Goal: Task Accomplishment & Management: Use online tool/utility

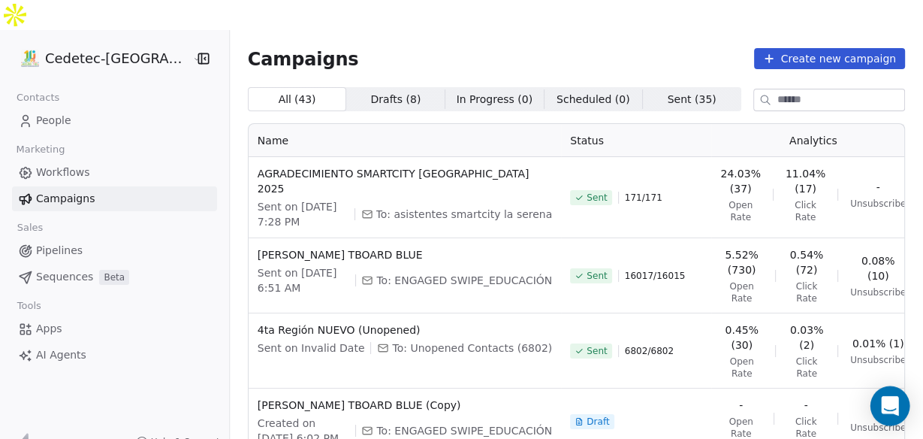
click at [888, 403] on icon "Open Intercom Messenger" at bounding box center [889, 406] width 17 height 20
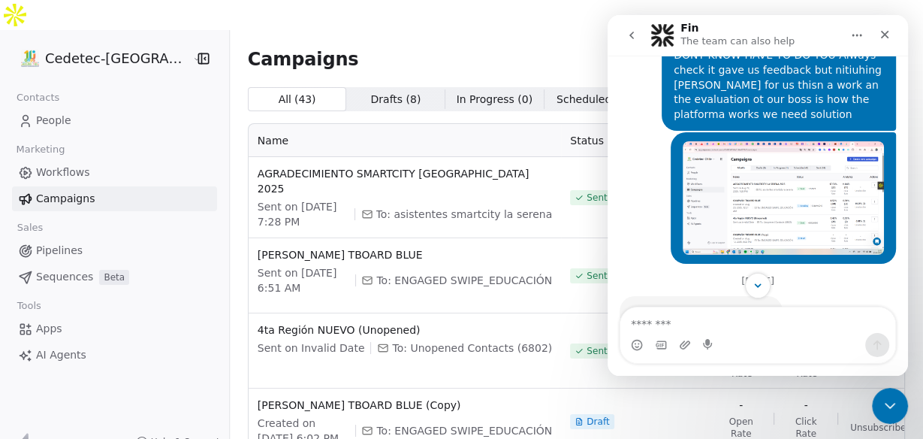
scroll to position [4149, 0]
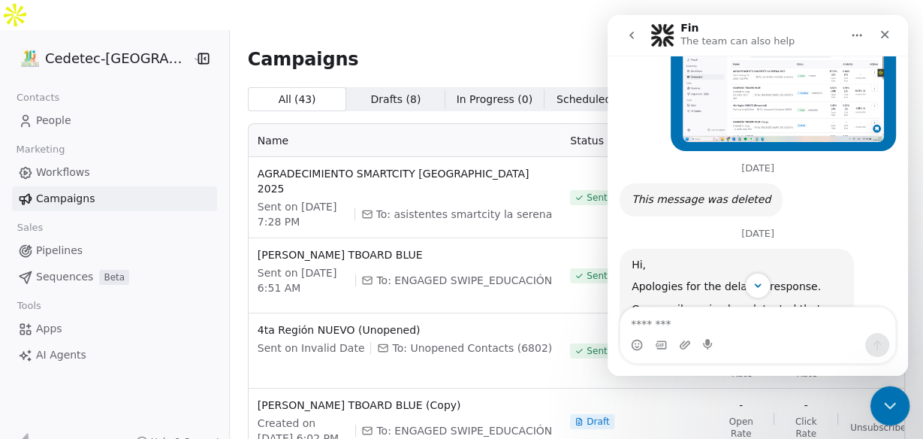
click at [889, 403] on icon "Close Intercom Messenger" at bounding box center [888, 403] width 11 height 6
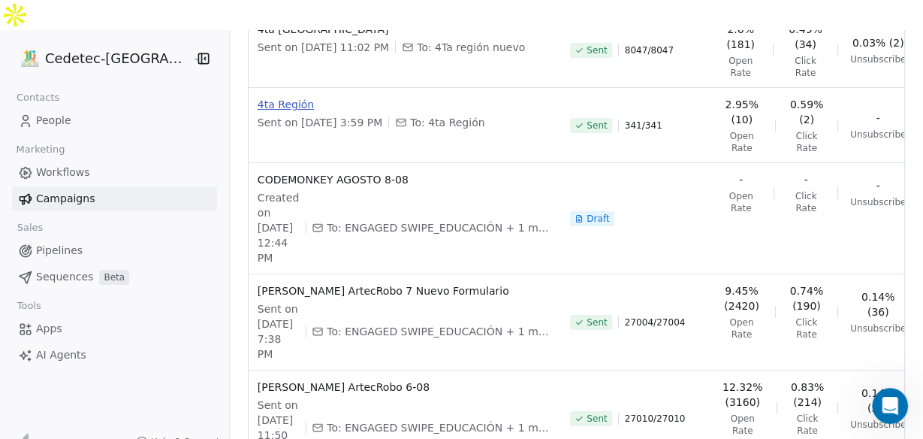
scroll to position [481, 0]
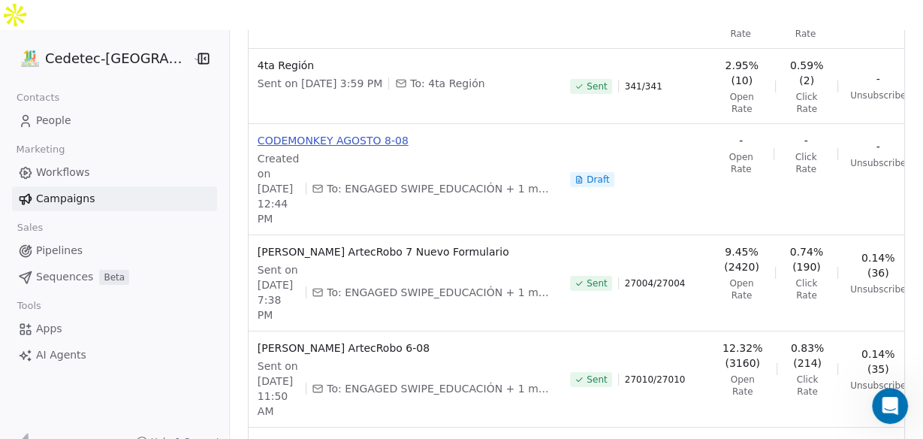
click at [299, 133] on span "CODEMONKEY AGOSTO 8-08" at bounding box center [405, 140] width 294 height 15
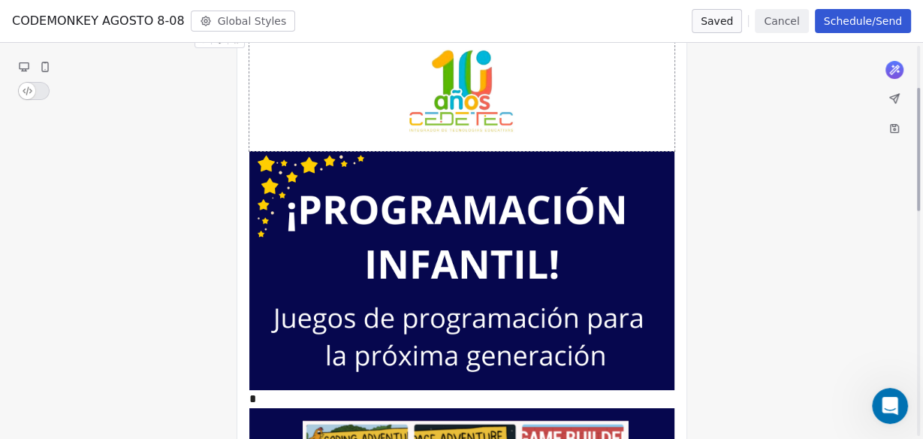
scroll to position [0, 0]
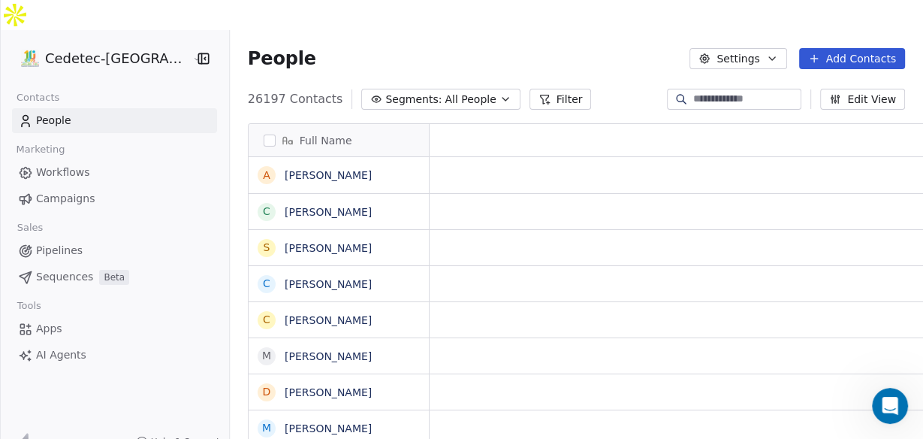
scroll to position [376, 711]
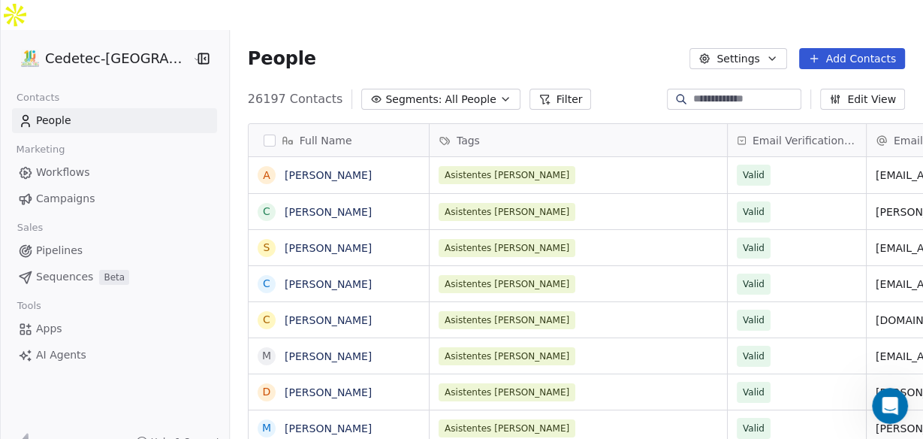
click at [74, 191] on span "Campaigns" at bounding box center [65, 199] width 59 height 16
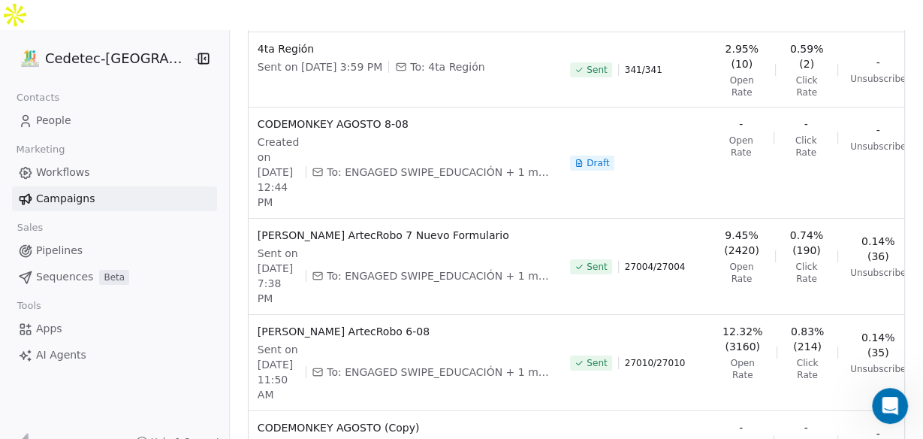
scroll to position [481, 0]
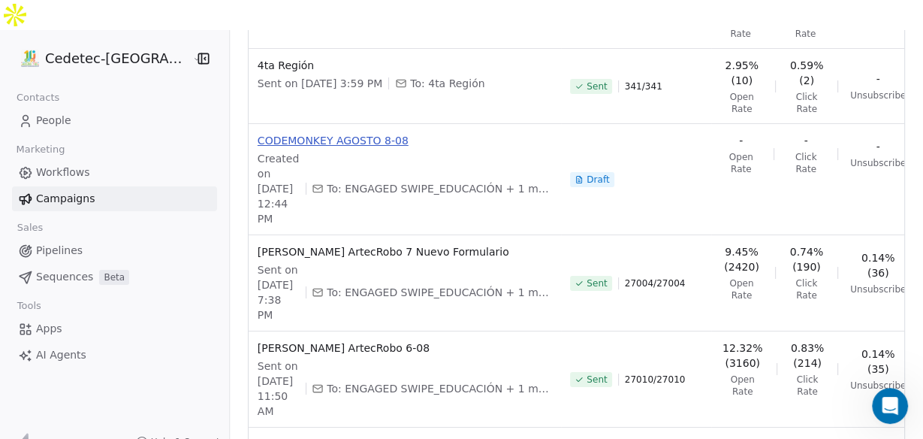
click at [291, 133] on span "CODEMONKEY AGOSTO 8-08" at bounding box center [405, 140] width 294 height 15
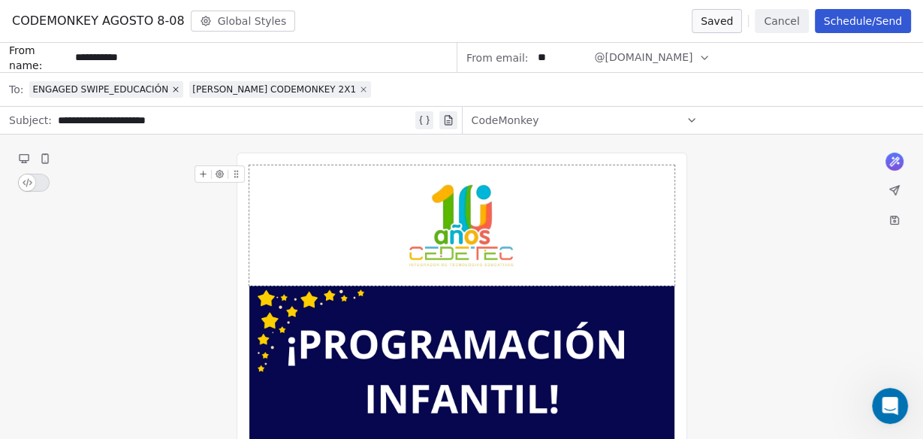
click at [359, 88] on icon at bounding box center [363, 89] width 9 height 9
click at [171, 89] on icon at bounding box center [175, 89] width 9 height 9
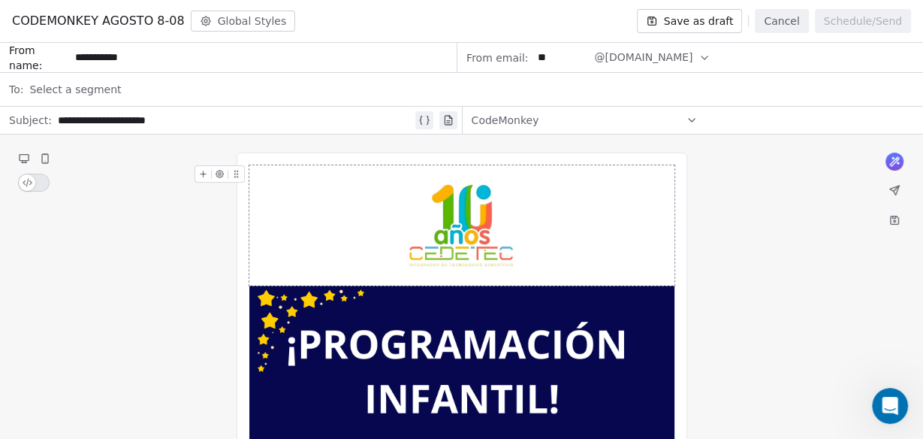
click at [58, 122] on div "**********" at bounding box center [235, 120] width 355 height 18
click at [181, 112] on div "**********" at bounding box center [235, 120] width 355 height 18
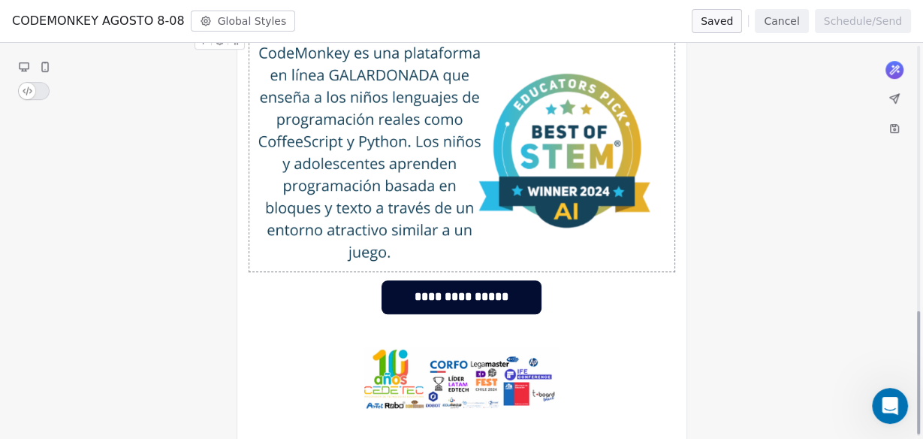
scroll to position [855, 0]
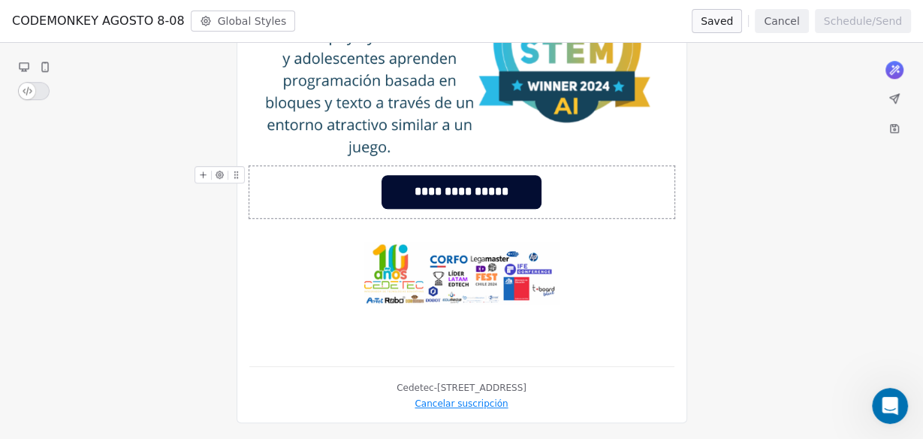
click at [201, 172] on icon at bounding box center [203, 175] width 10 height 10
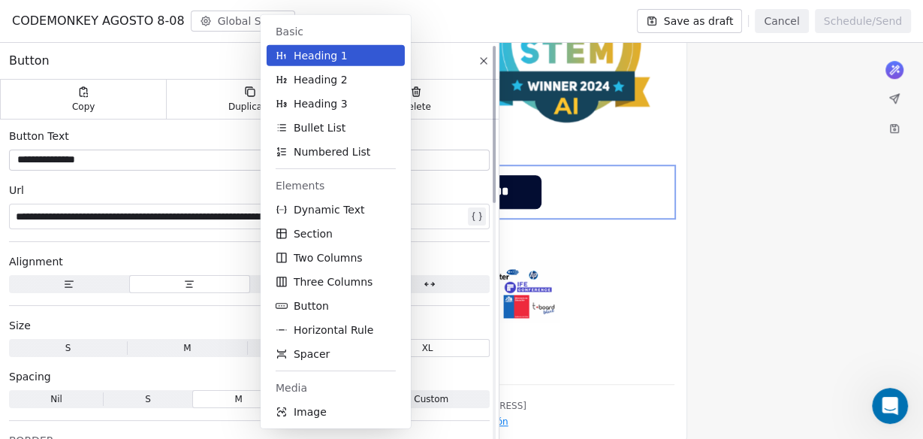
click at [141, 261] on div "Alignment" at bounding box center [249, 261] width 481 height 15
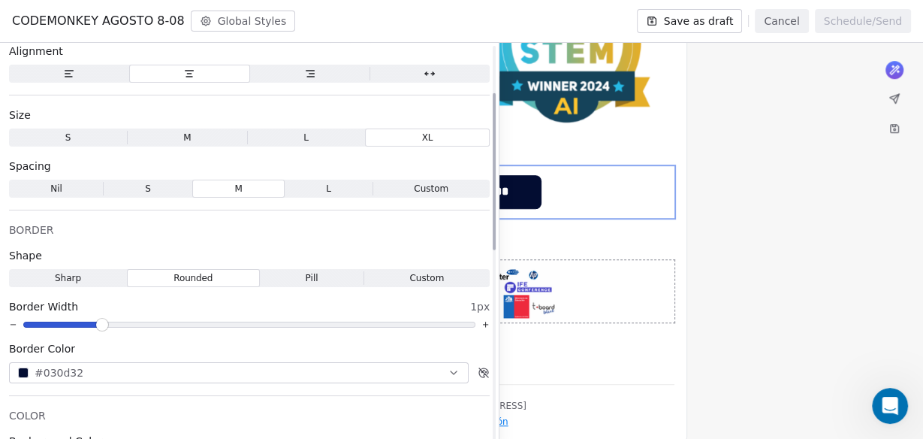
scroll to position [120, 0]
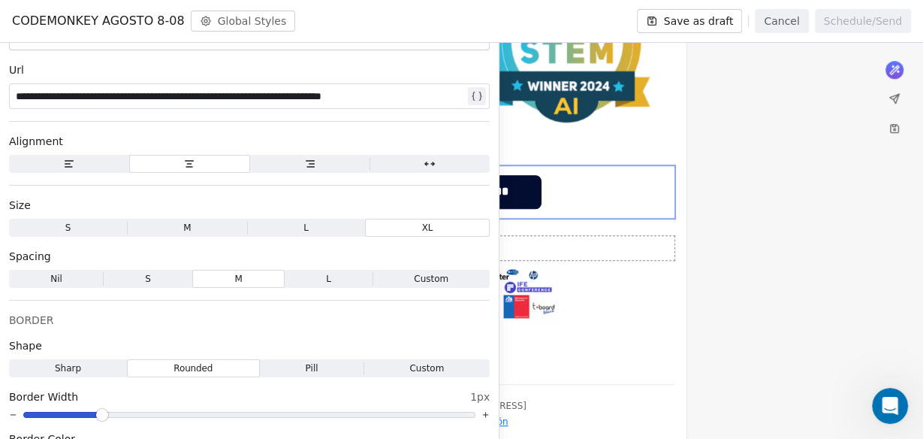
click at [596, 236] on div at bounding box center [461, 248] width 425 height 24
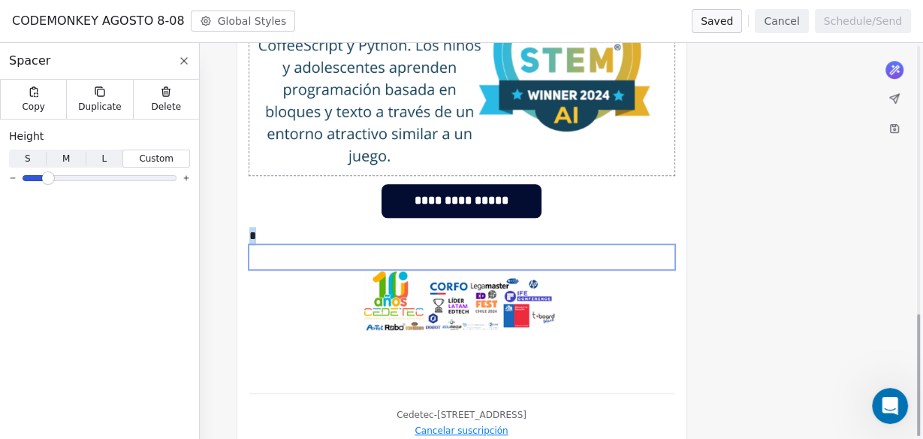
scroll to position [873, 0]
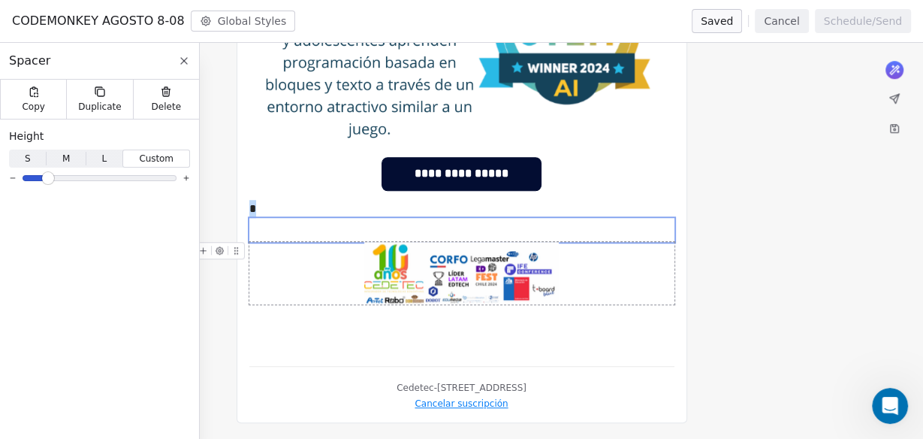
click at [467, 273] on img at bounding box center [461, 273] width 195 height 62
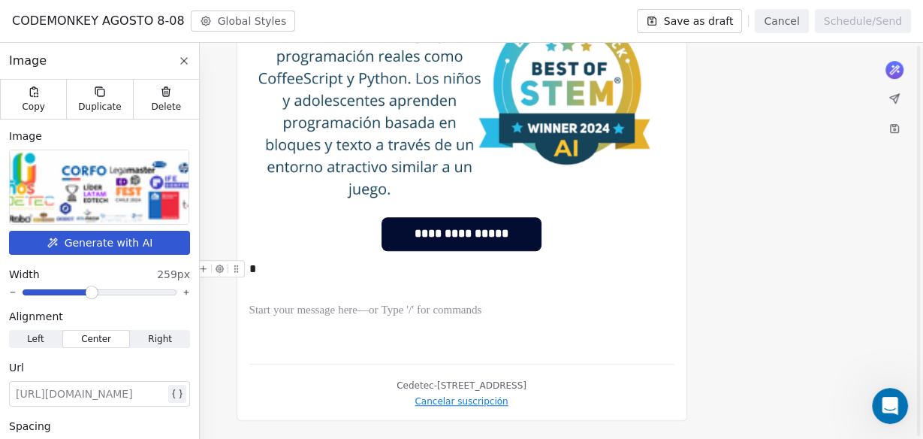
scroll to position [810, 0]
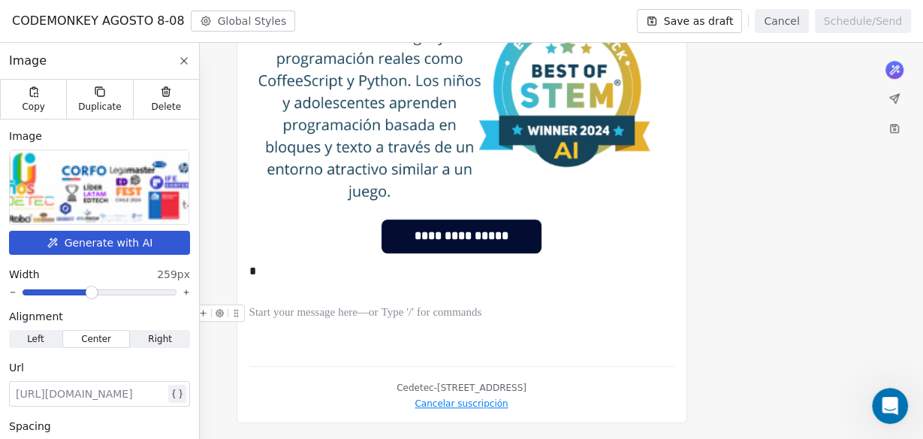
drag, startPoint x: 542, startPoint y: 309, endPoint x: 237, endPoint y: 312, distance: 305.0
click at [249, 311] on div at bounding box center [461, 313] width 425 height 18
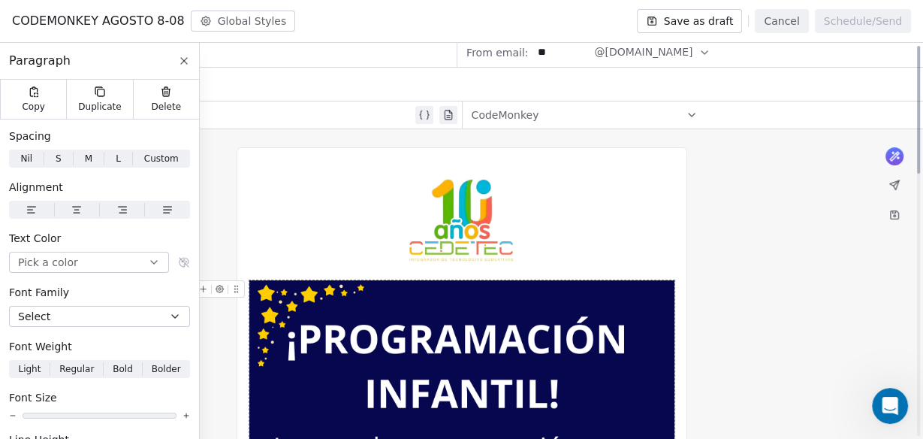
scroll to position [0, 0]
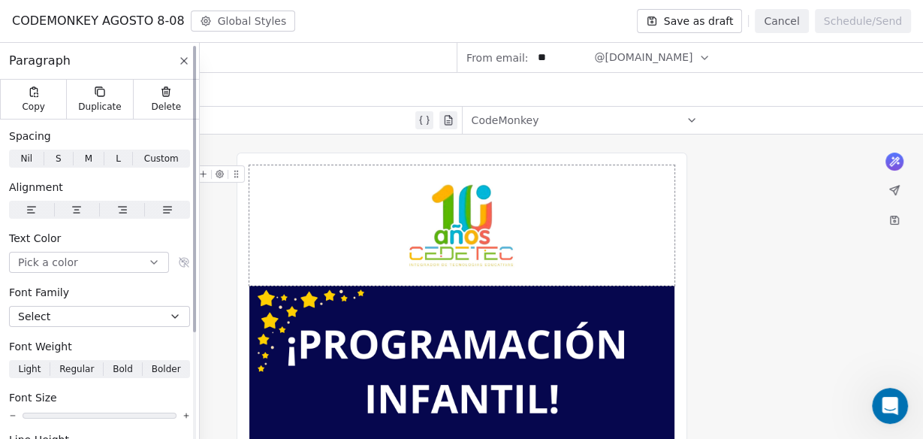
click at [184, 59] on icon at bounding box center [184, 61] width 12 height 12
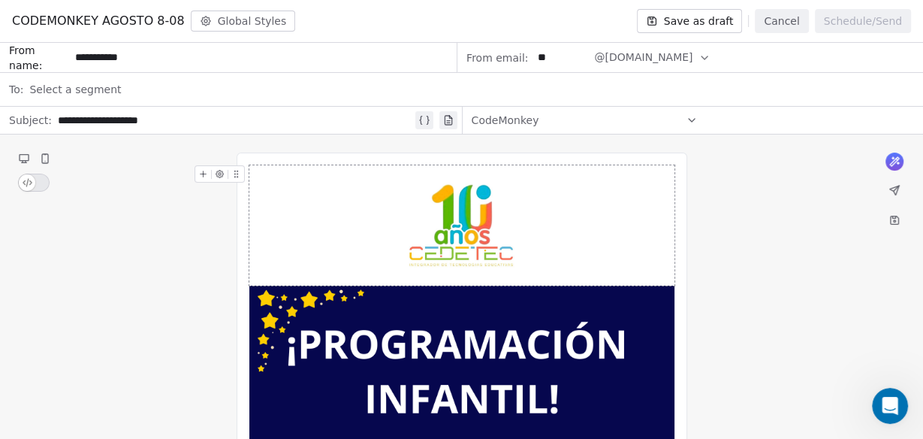
click at [112, 89] on div "Select a segment" at bounding box center [471, 89] width 885 height 33
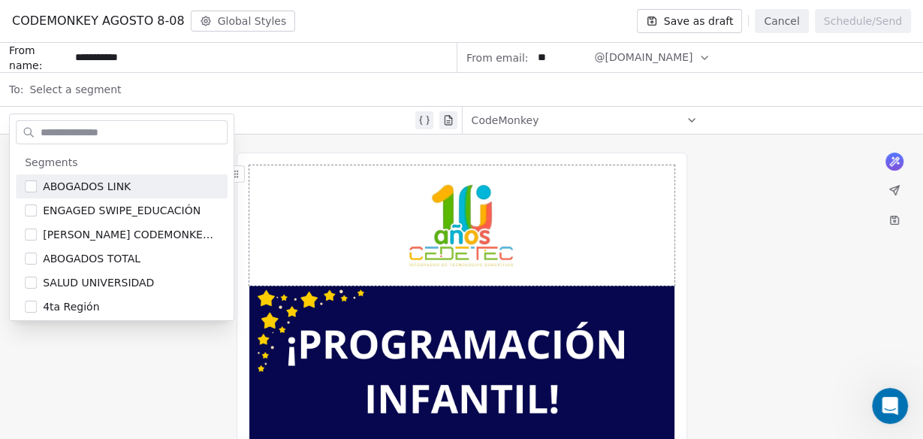
click at [125, 84] on div "Select a segment" at bounding box center [471, 89] width 885 height 33
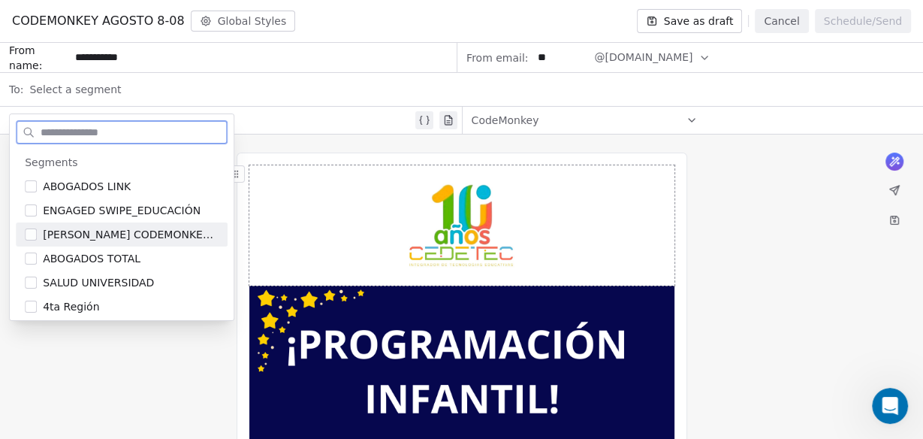
click at [26, 235] on button "Suggestions" at bounding box center [31, 234] width 12 height 12
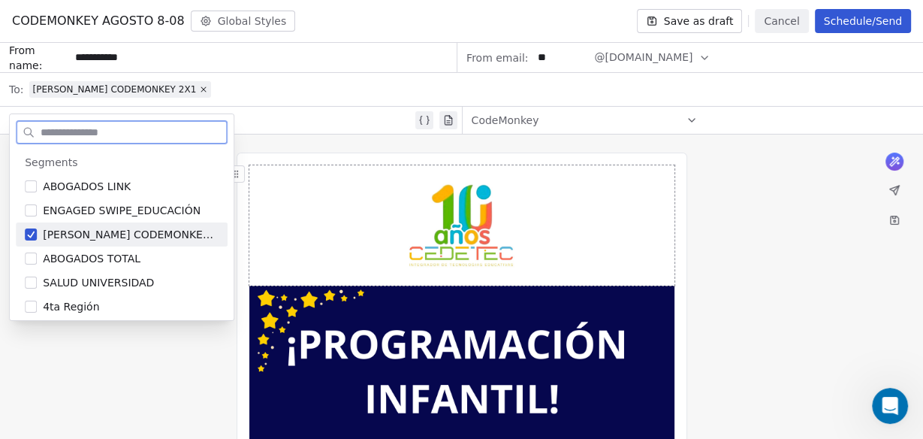
click at [329, 216] on div at bounding box center [461, 225] width 425 height 120
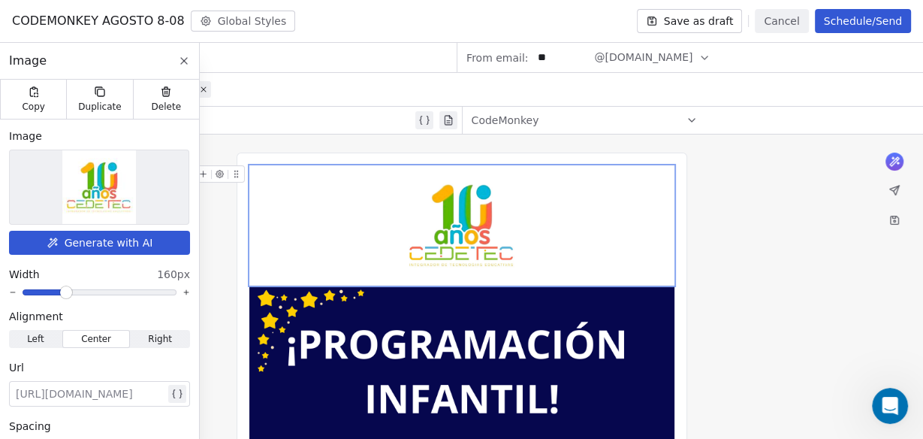
scroll to position [481, 0]
click at [270, 117] on div "**********" at bounding box center [235, 120] width 355 height 18
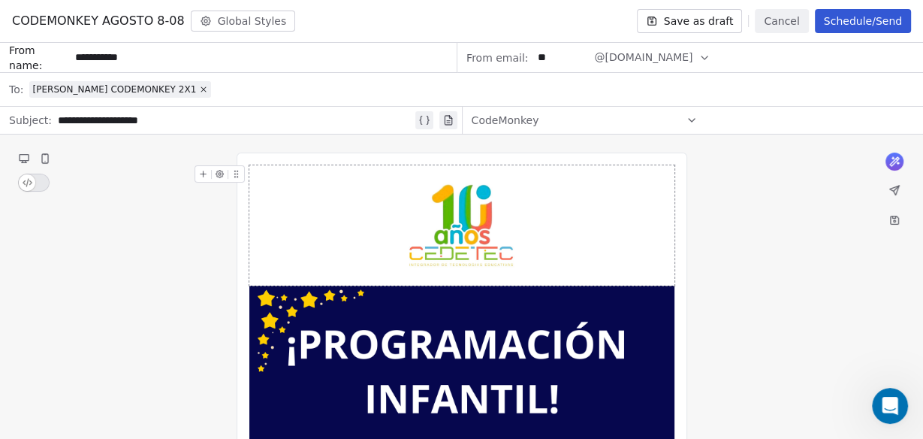
click at [685, 21] on button "Save as draft" at bounding box center [690, 21] width 106 height 24
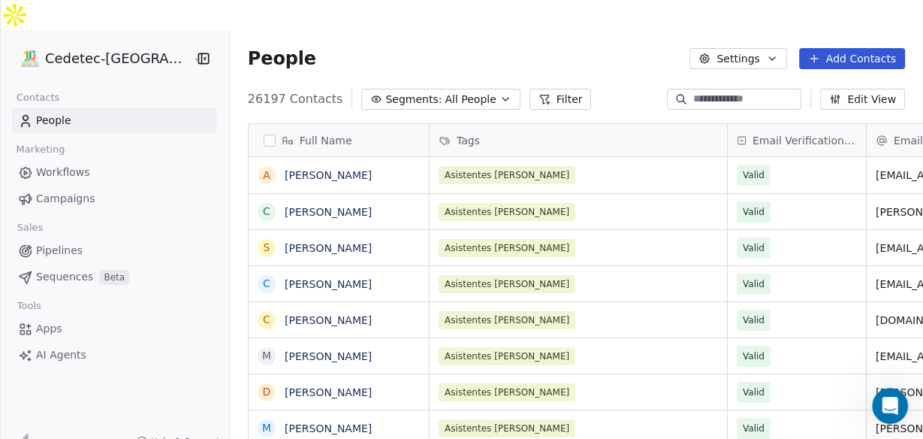
scroll to position [376, 711]
click at [50, 113] on span "People" at bounding box center [53, 121] width 35 height 16
click at [44, 113] on span "People" at bounding box center [53, 121] width 35 height 16
click at [500, 93] on icon "button" at bounding box center [506, 99] width 12 height 12
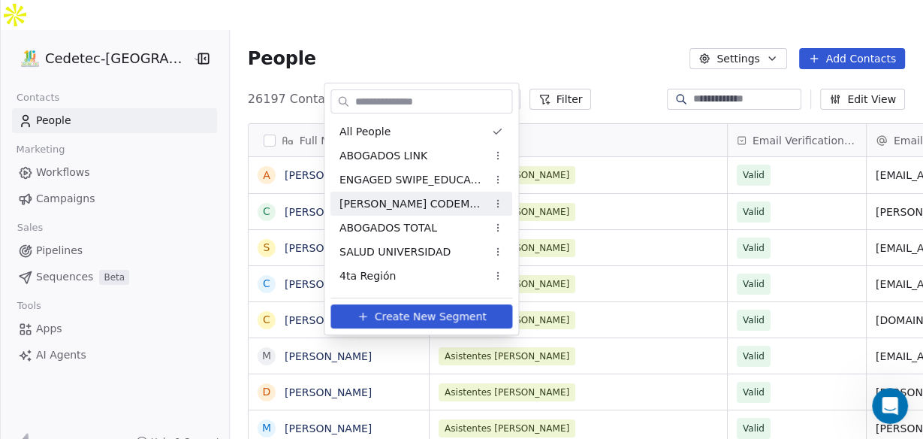
click at [409, 201] on span "[PERSON_NAME] CODEMONKEY 2X1" at bounding box center [413, 204] width 147 height 16
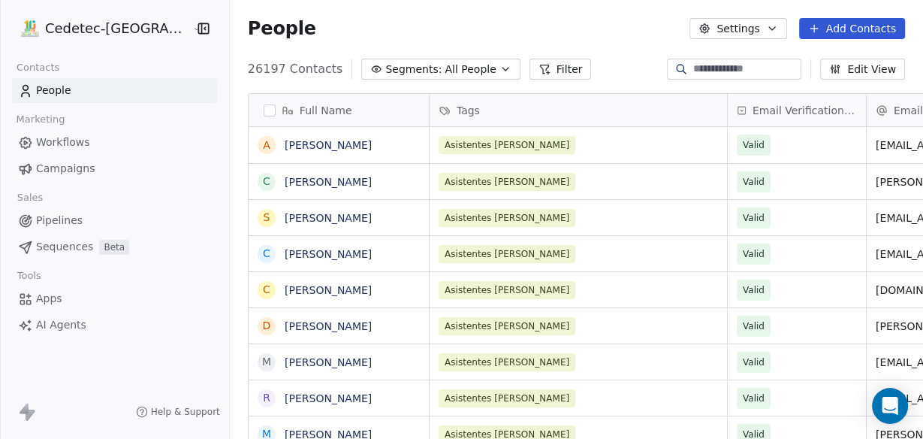
scroll to position [10, 10]
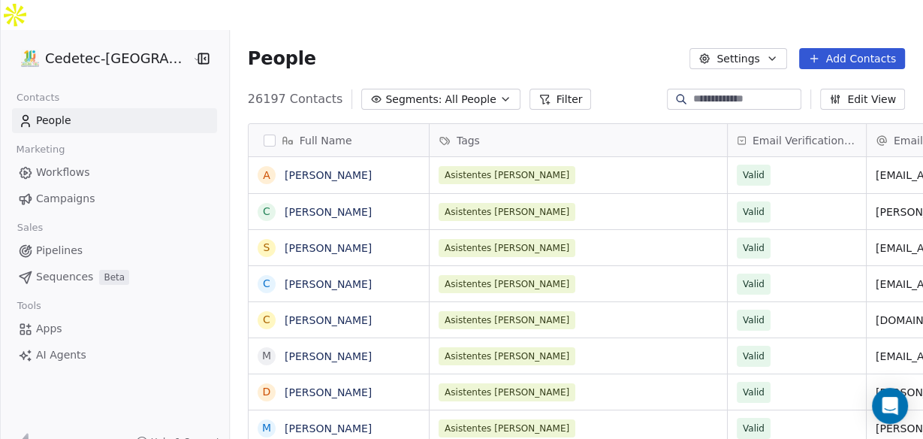
scroll to position [376, 711]
click at [500, 93] on icon "button" at bounding box center [506, 99] width 12 height 12
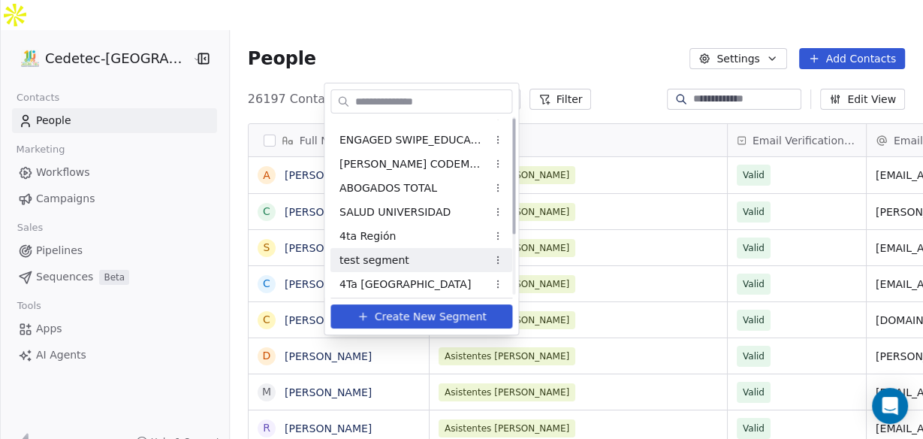
scroll to position [0, 0]
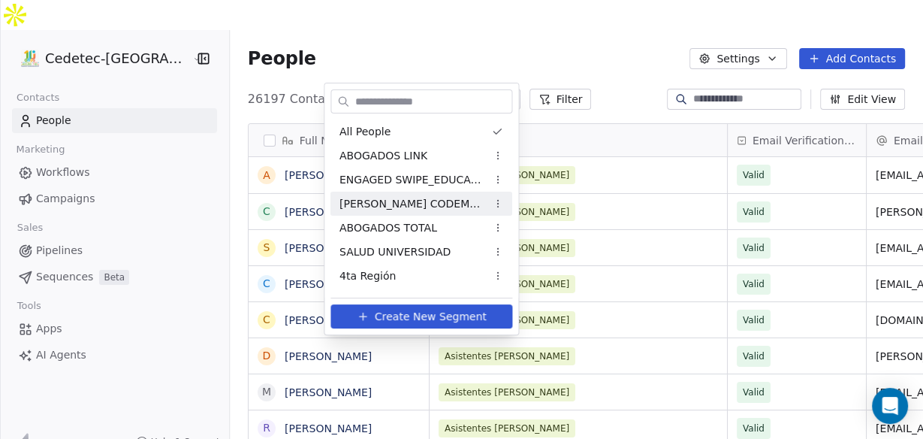
click at [411, 202] on span "[PERSON_NAME] CODEMONKEY 2X1" at bounding box center [413, 204] width 147 height 16
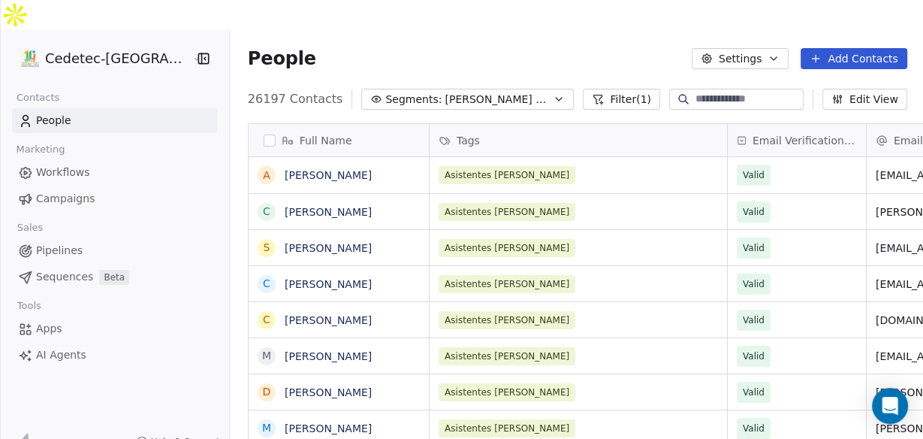
scroll to position [376, 711]
click at [264, 134] on button "button" at bounding box center [270, 140] width 12 height 12
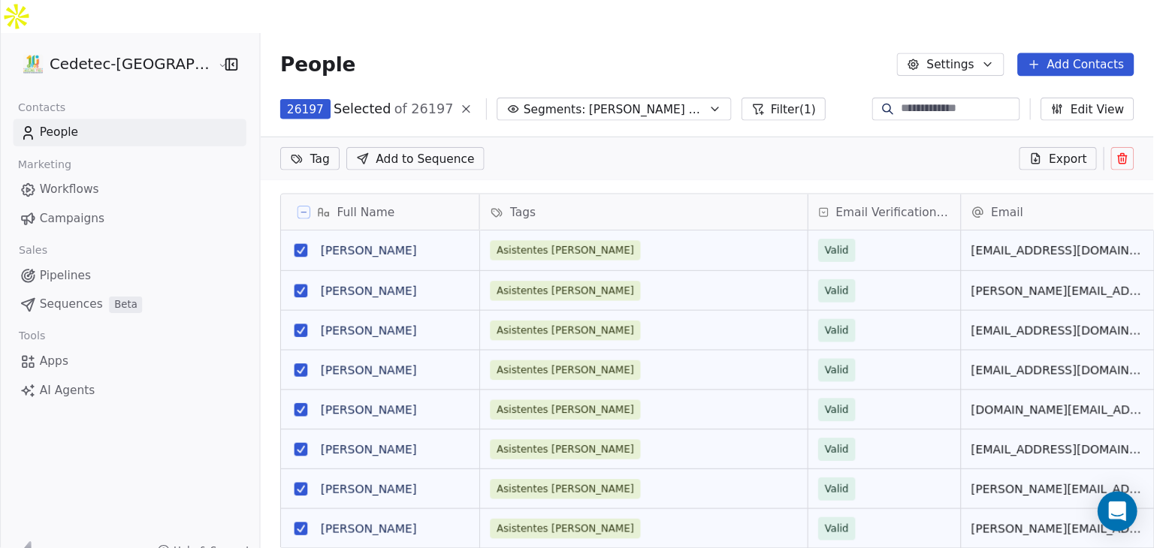
scroll to position [418, 939]
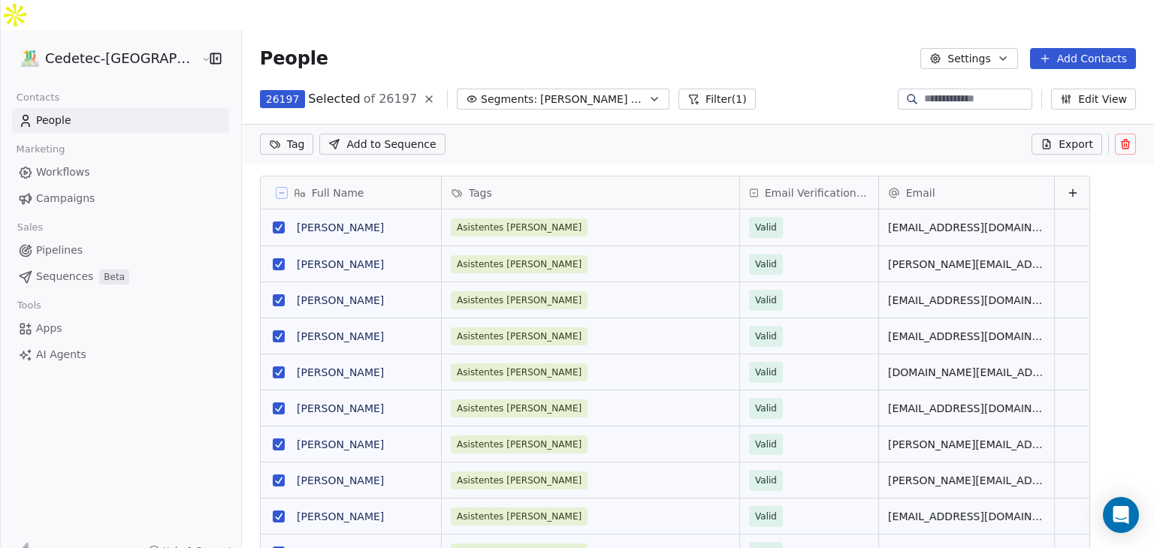
drag, startPoint x: 898, startPoint y: 1, endPoint x: 770, endPoint y: 52, distance: 138.2
click at [770, 52] on div "People Settings Add Contacts" at bounding box center [698, 58] width 912 height 57
click at [922, 138] on icon at bounding box center [1125, 144] width 12 height 12
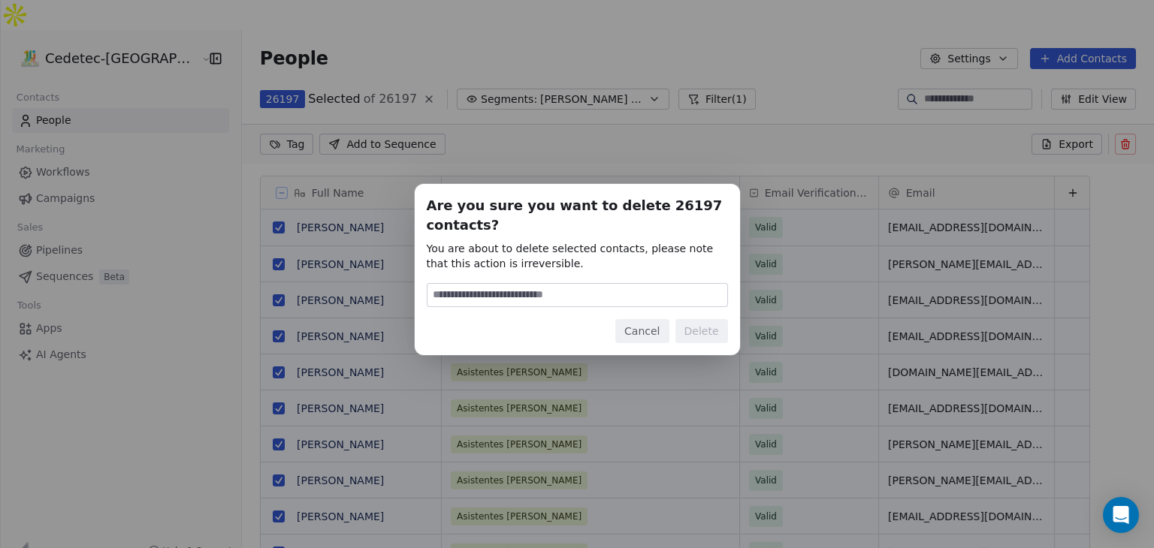
click at [517, 289] on input at bounding box center [577, 295] width 300 height 23
type input "******"
click at [718, 334] on button "Delete" at bounding box center [701, 331] width 53 height 24
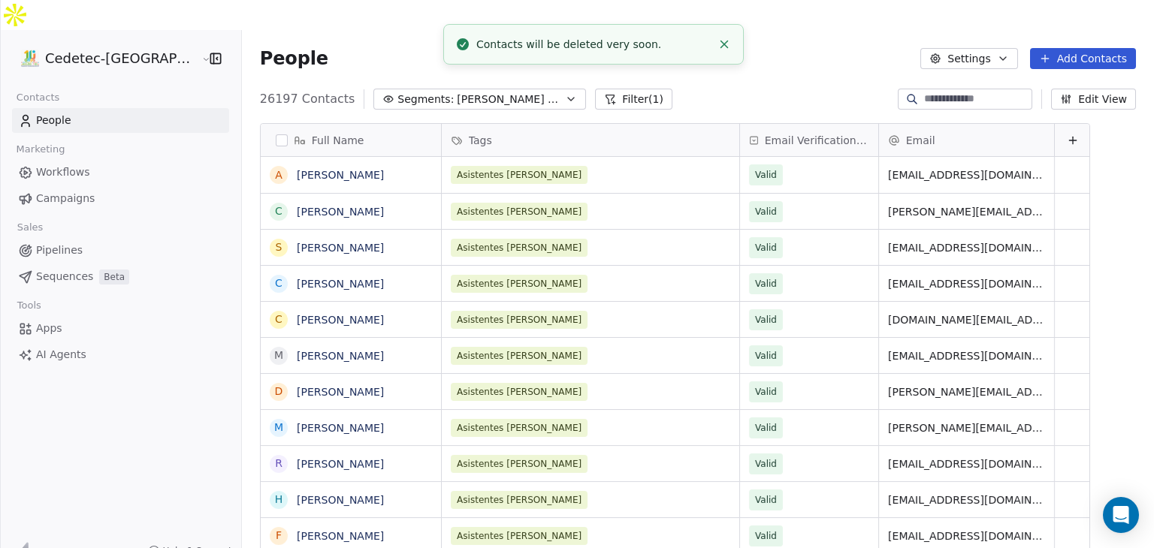
scroll to position [470, 939]
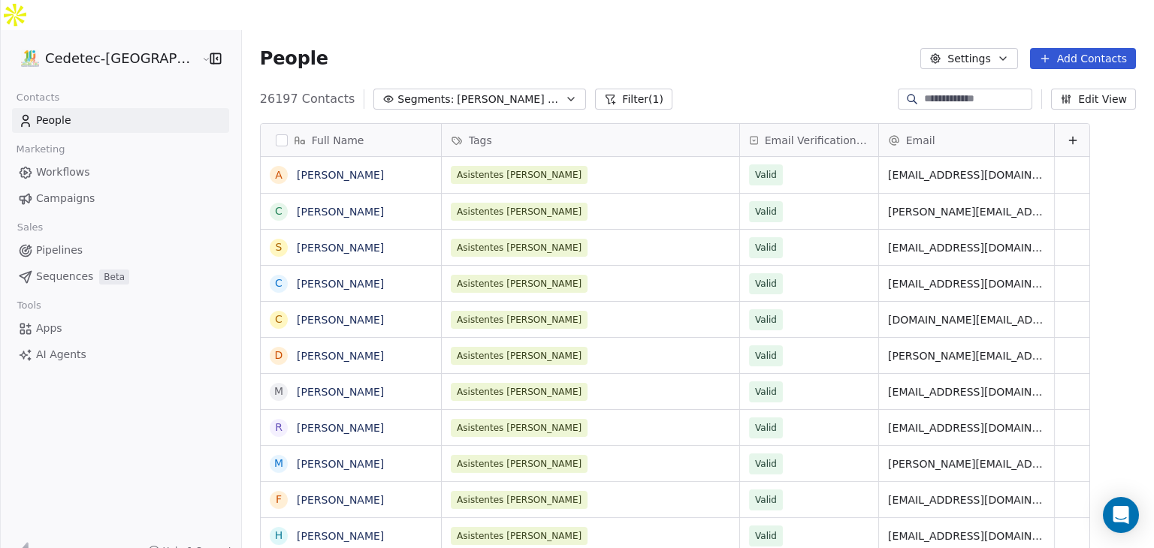
click at [58, 113] on span "People" at bounding box center [53, 121] width 35 height 16
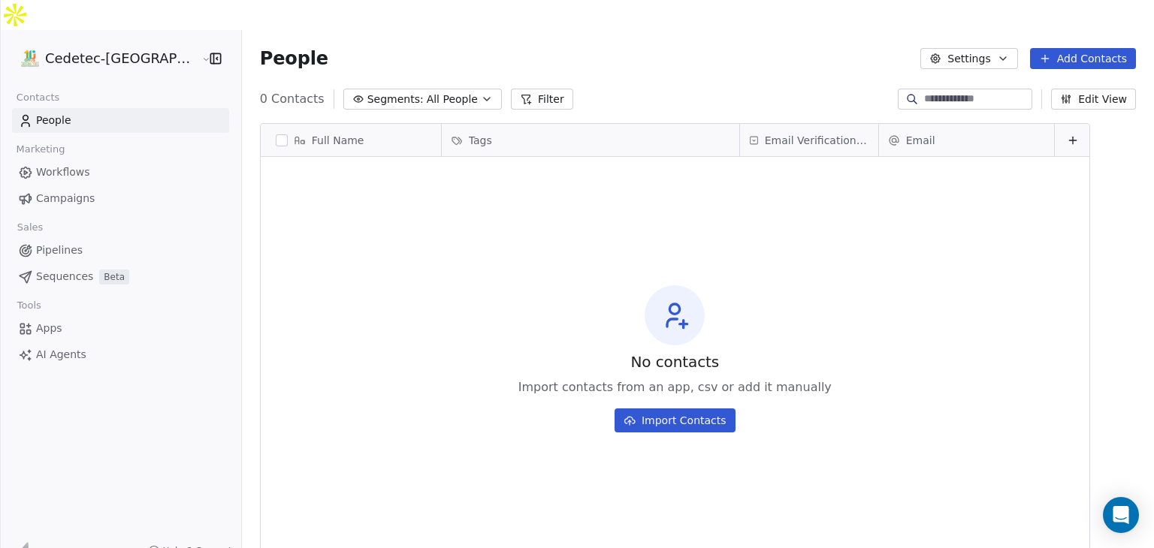
scroll to position [470, 939]
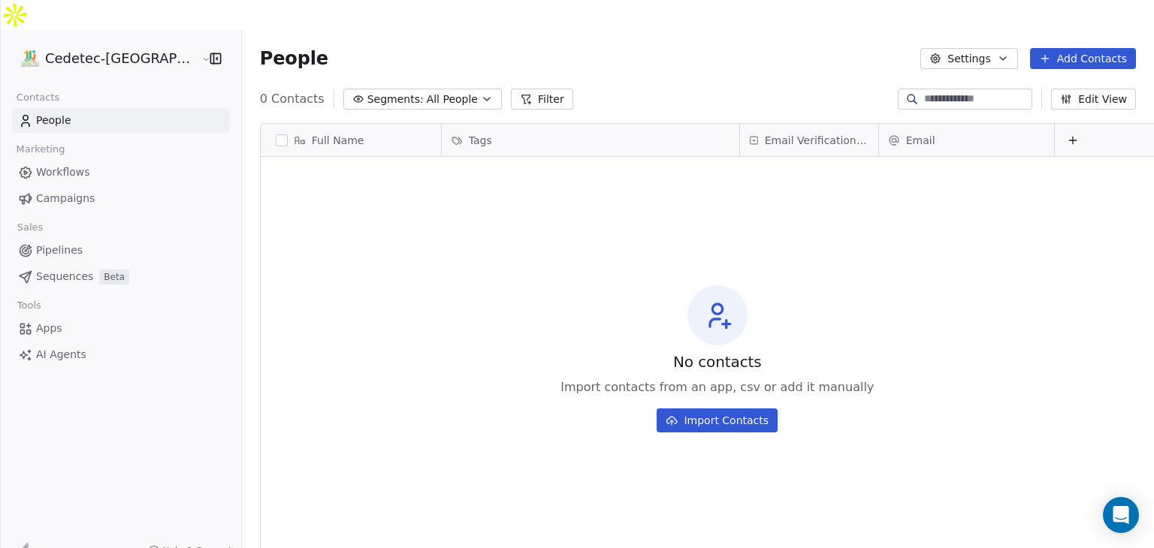
click at [427, 89] on button "Segments: All People" at bounding box center [422, 99] width 158 height 21
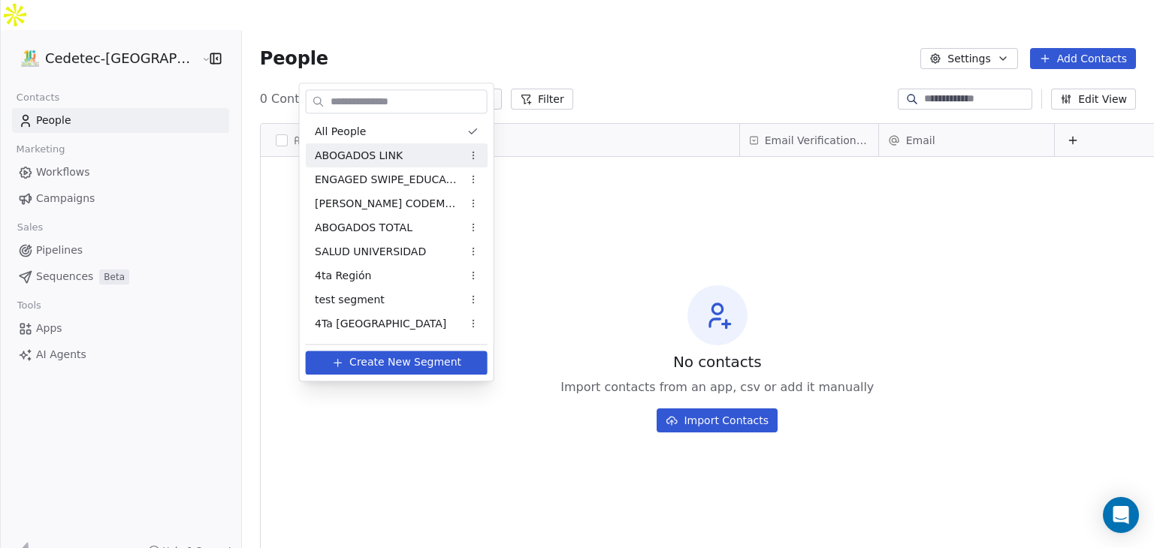
click at [343, 152] on span "ABOGADOS LINK" at bounding box center [359, 156] width 88 height 16
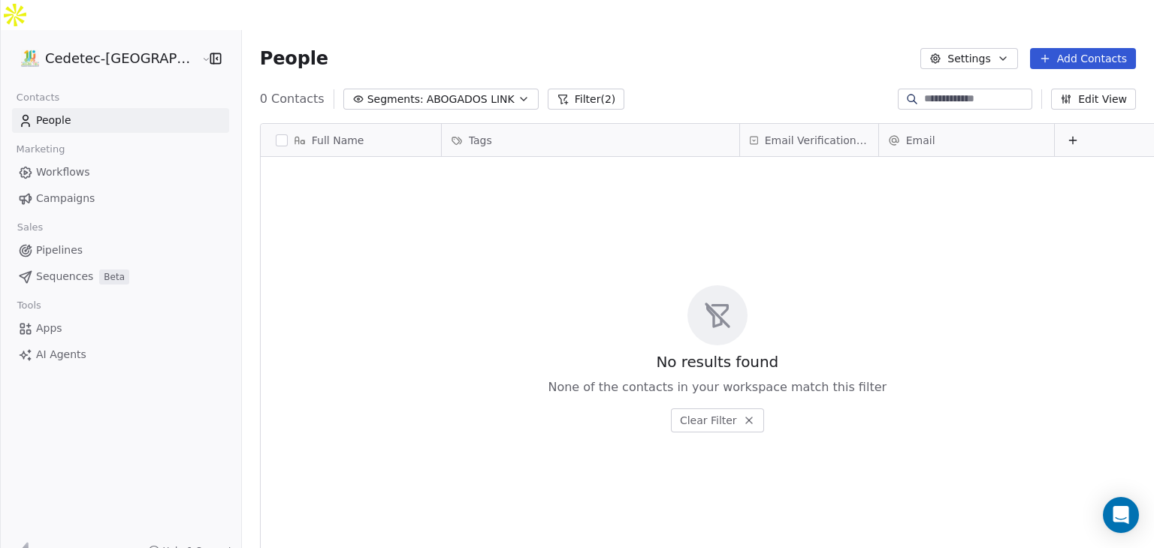
click at [32, 113] on icon at bounding box center [25, 120] width 15 height 15
click at [518, 93] on icon "button" at bounding box center [524, 99] width 12 height 12
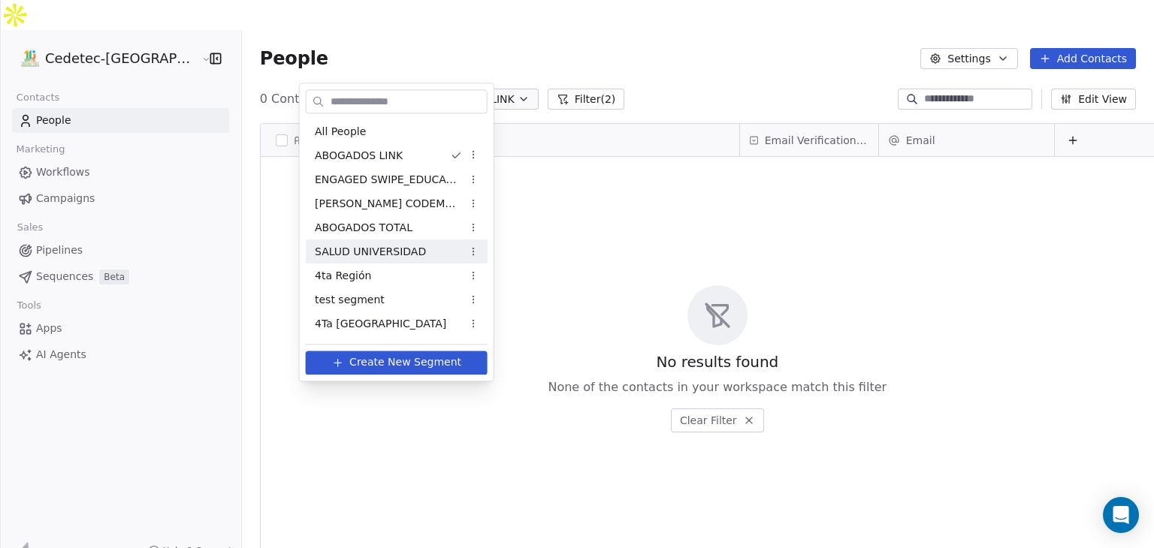
click at [349, 247] on span "SALUD UNIVERSIDAD" at bounding box center [370, 252] width 111 height 16
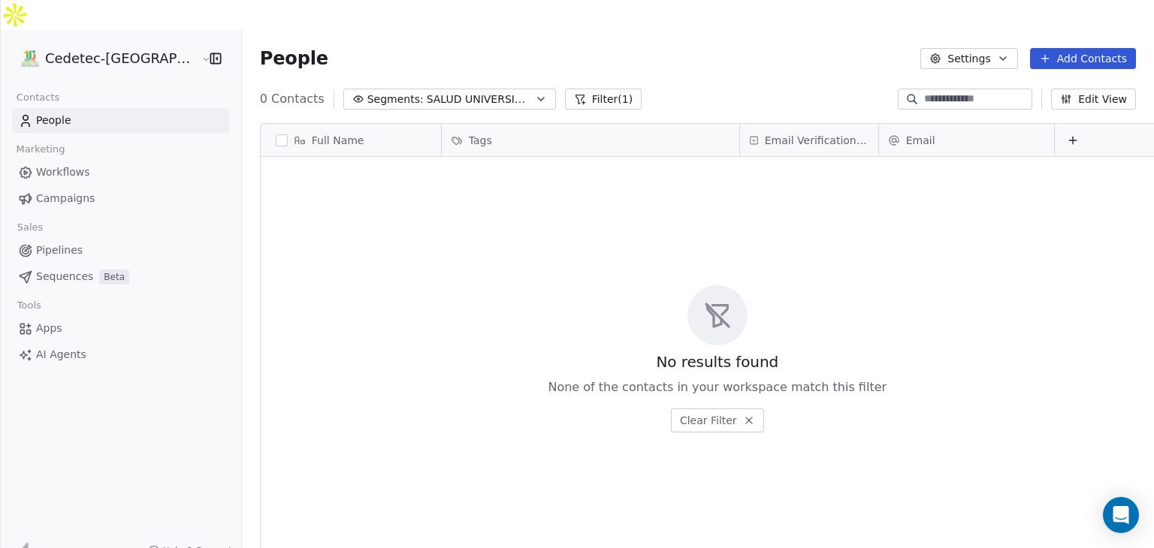
click at [427, 92] on span "SALUD UNIVERSIDAD" at bounding box center [479, 100] width 105 height 16
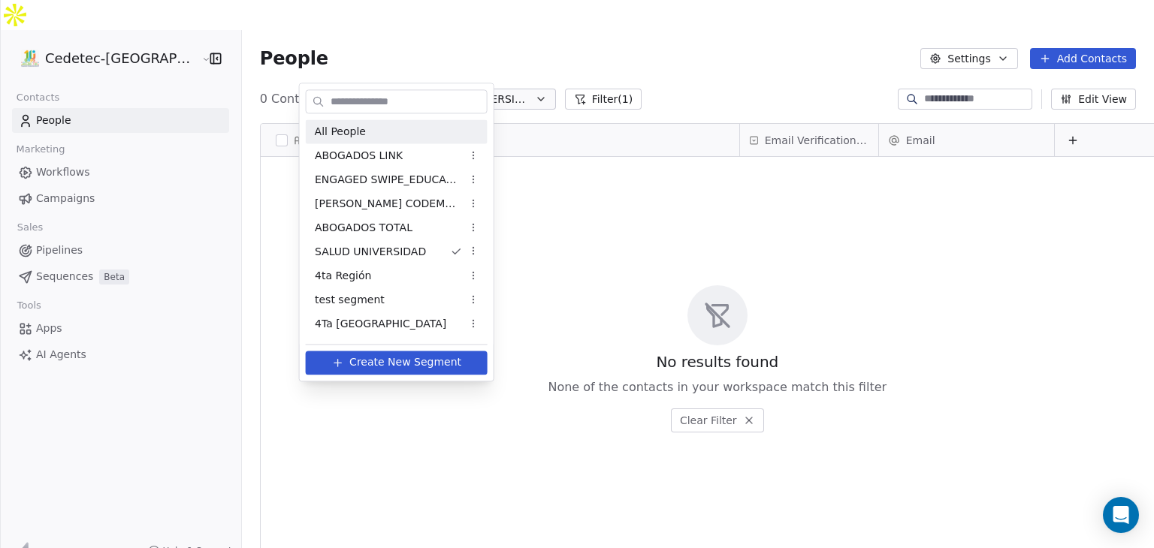
click at [370, 131] on div "All People" at bounding box center [397, 131] width 182 height 24
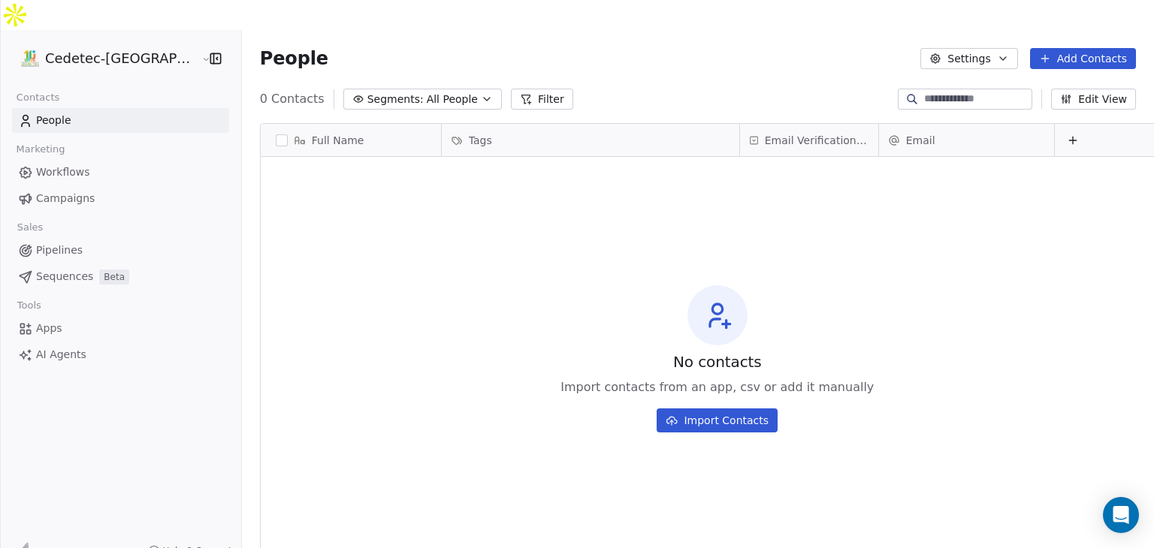
click at [481, 93] on icon "button" at bounding box center [487, 99] width 12 height 12
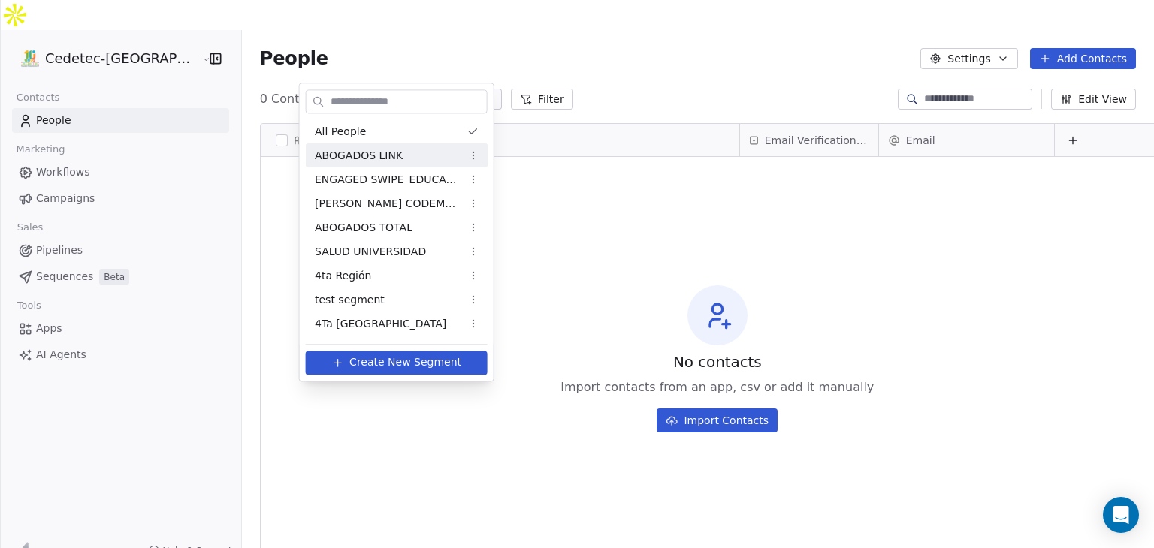
click at [469, 152] on html "Cedetec-[GEOGRAPHIC_DATA] Contacts People Marketing Workflows Campaigns Sales P…" at bounding box center [577, 289] width 1154 height 578
click at [487, 235] on div "Delete" at bounding box center [519, 233] width 101 height 24
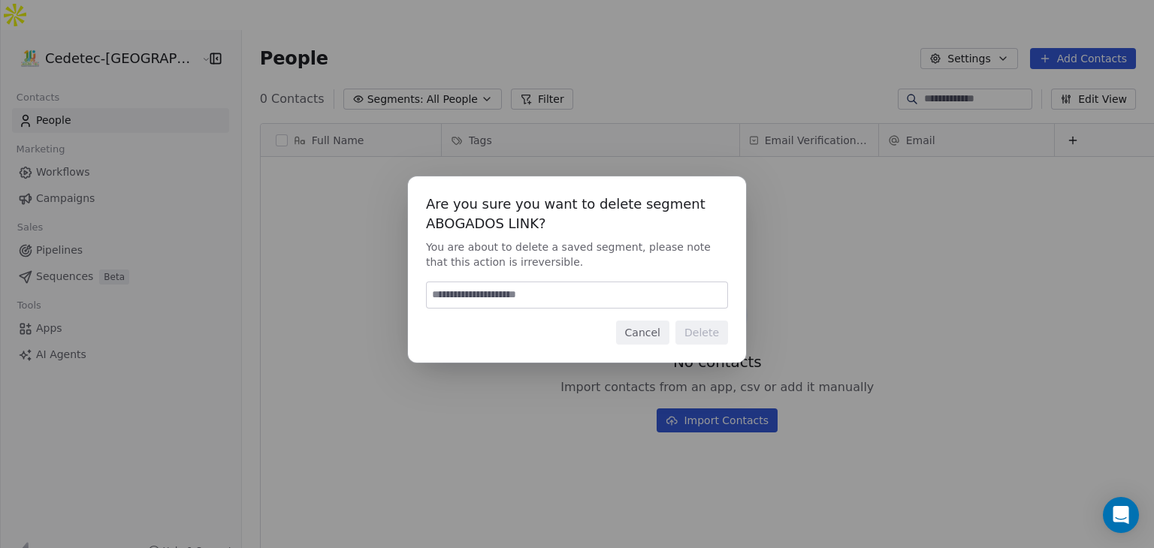
click at [586, 299] on input at bounding box center [577, 295] width 300 height 26
type input "******"
click at [641, 322] on button "Cancel" at bounding box center [642, 333] width 53 height 24
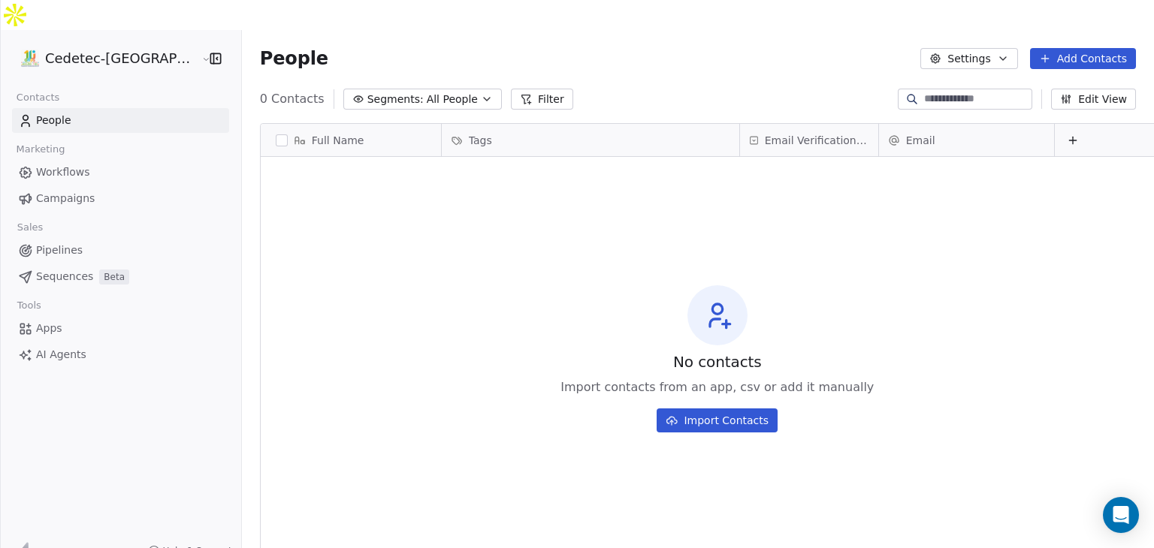
click at [367, 92] on span "Segments:" at bounding box center [395, 100] width 56 height 16
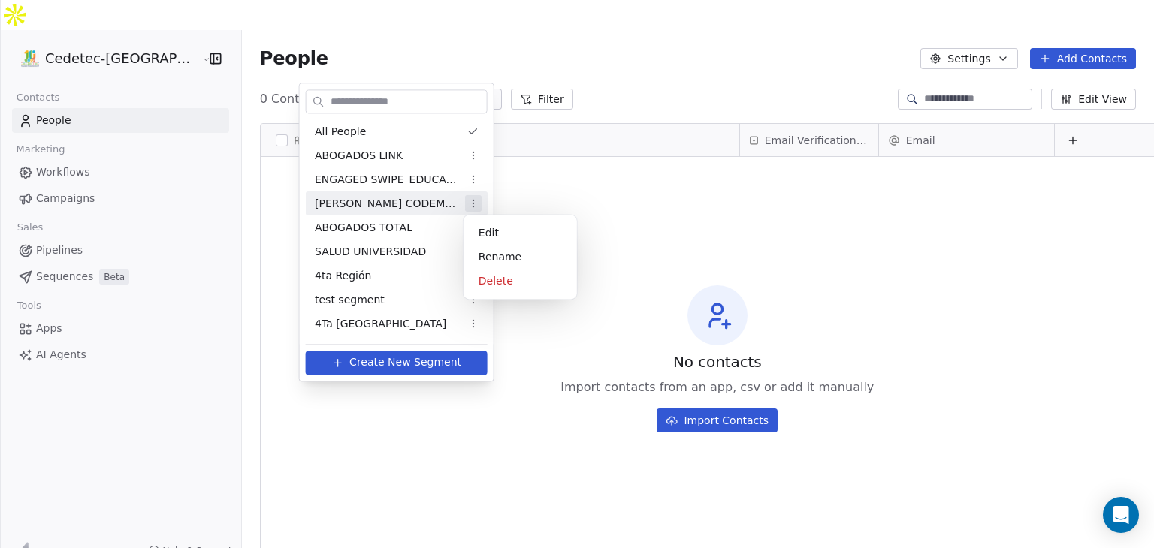
click at [472, 200] on html "Cedetec-[GEOGRAPHIC_DATA] Contacts People Marketing Workflows Campaigns Sales P…" at bounding box center [577, 289] width 1154 height 578
click at [497, 277] on div "Delete" at bounding box center [519, 281] width 101 height 24
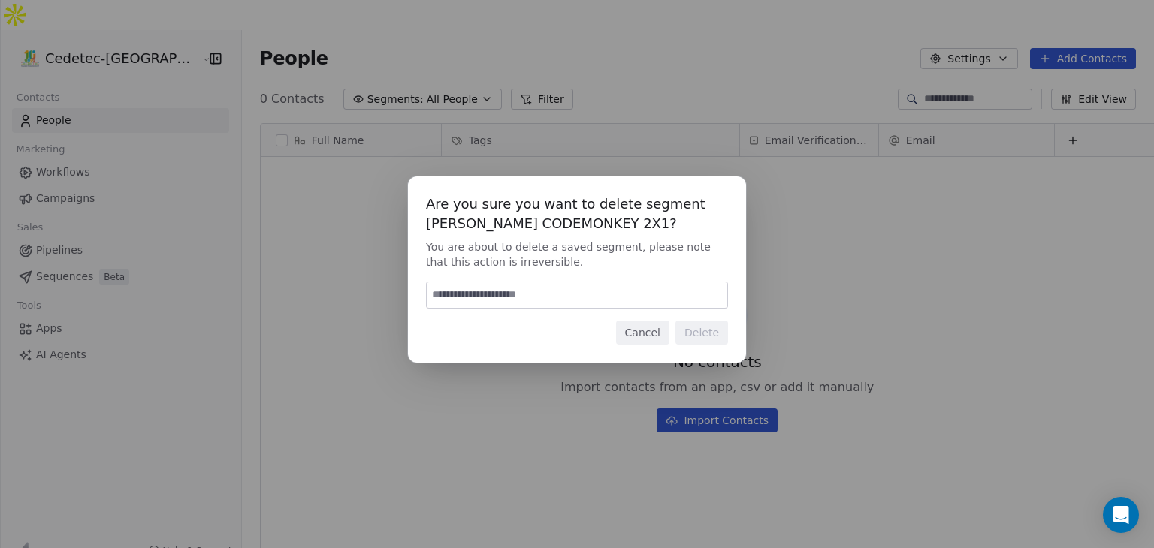
click at [566, 292] on input at bounding box center [577, 295] width 300 height 26
type input "******"
click at [703, 335] on button "Delete" at bounding box center [701, 333] width 53 height 24
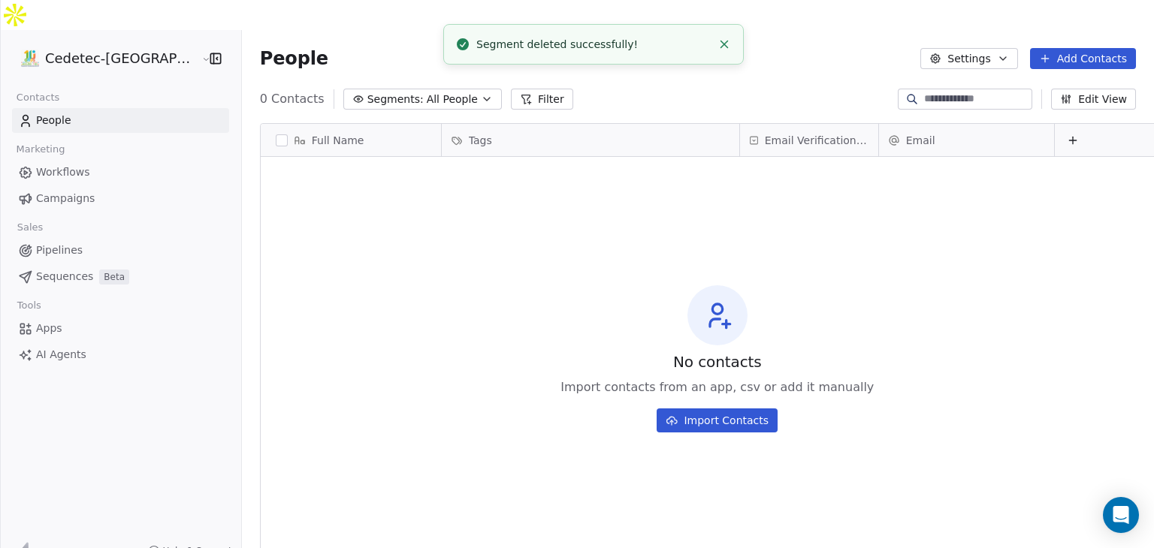
click at [370, 92] on span "Segments:" at bounding box center [395, 100] width 56 height 16
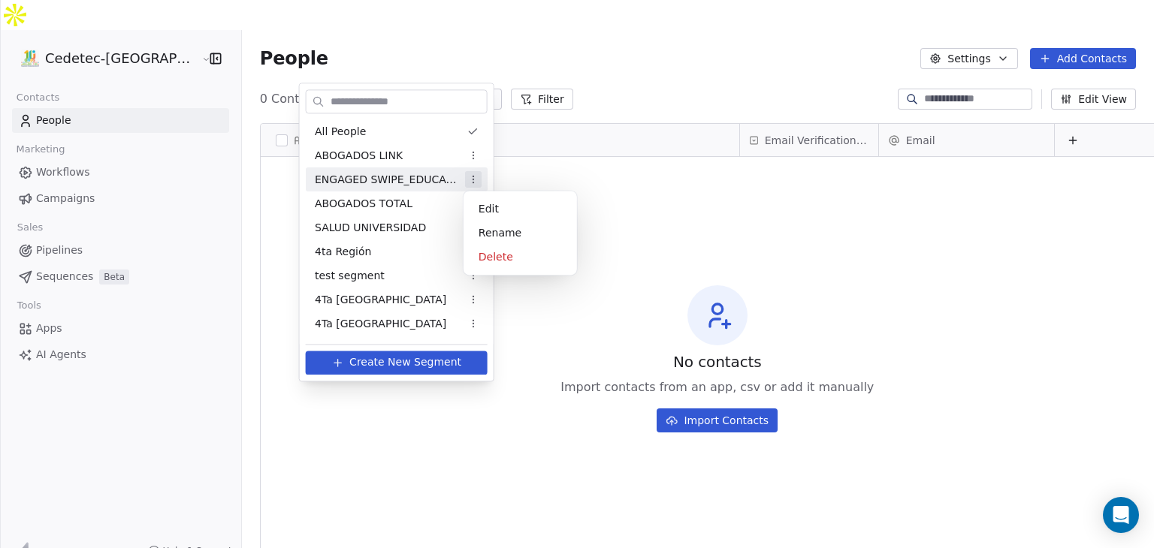
click at [470, 175] on html "Cedetec-[GEOGRAPHIC_DATA] Contacts People Marketing Workflows Campaigns Sales P…" at bounding box center [577, 289] width 1154 height 578
click at [493, 253] on div "Delete" at bounding box center [519, 257] width 101 height 24
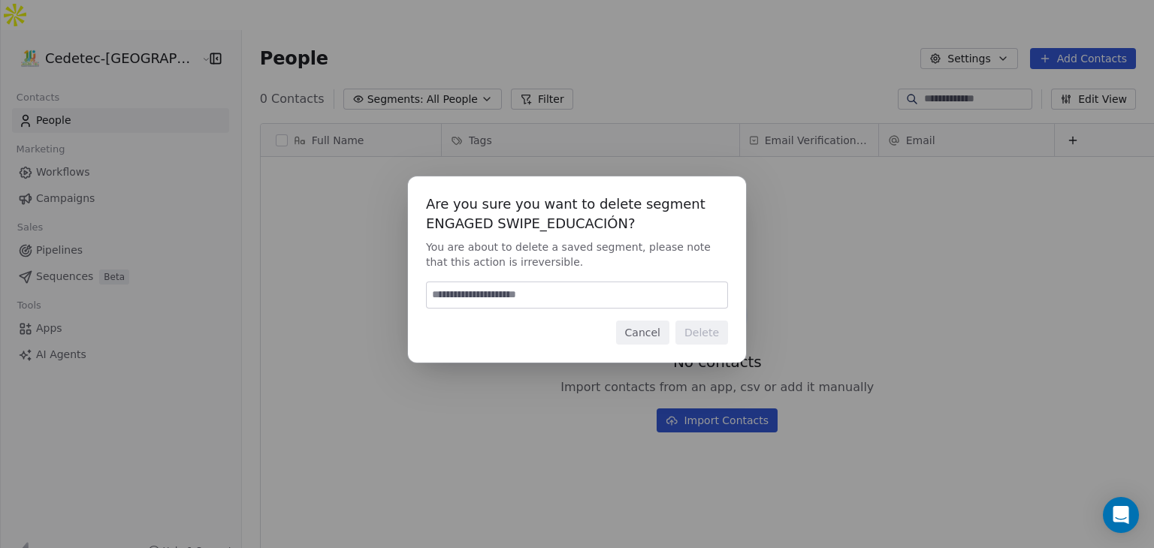
click at [625, 295] on input at bounding box center [577, 295] width 300 height 26
type input "******"
click at [705, 334] on button "Delete" at bounding box center [701, 333] width 53 height 24
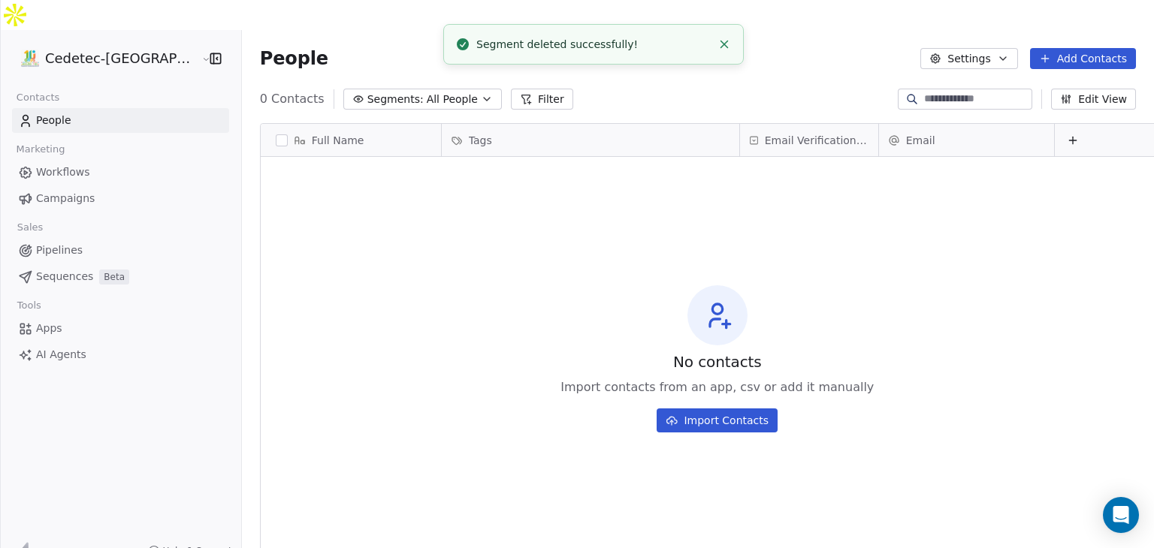
click at [427, 92] on span "All People" at bounding box center [452, 100] width 51 height 16
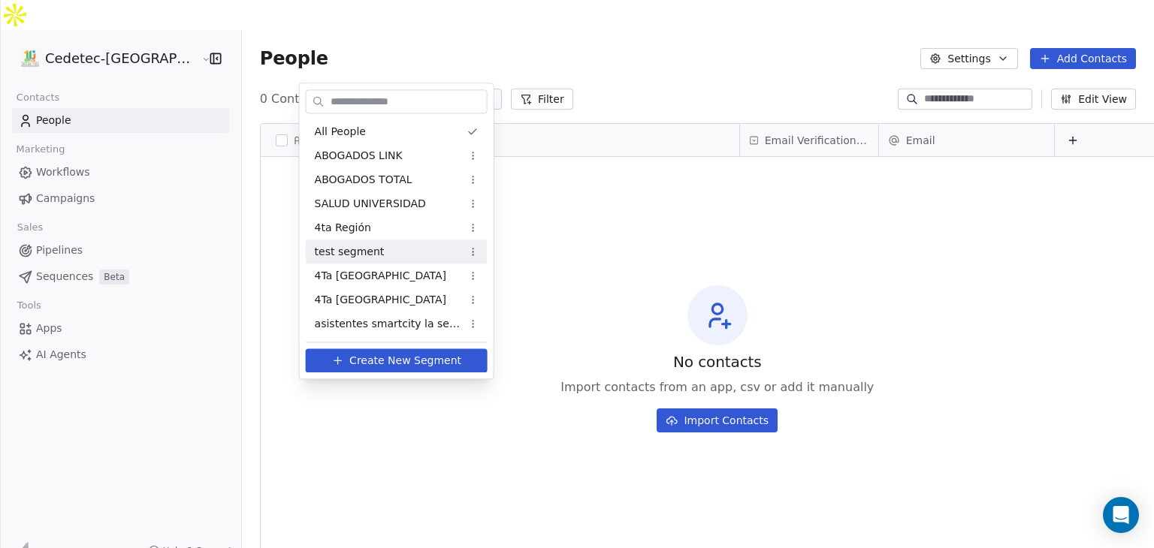
click at [652, 158] on html "Cedetec-[GEOGRAPHIC_DATA] Contacts People Marketing Workflows Campaigns Sales P…" at bounding box center [577, 289] width 1154 height 578
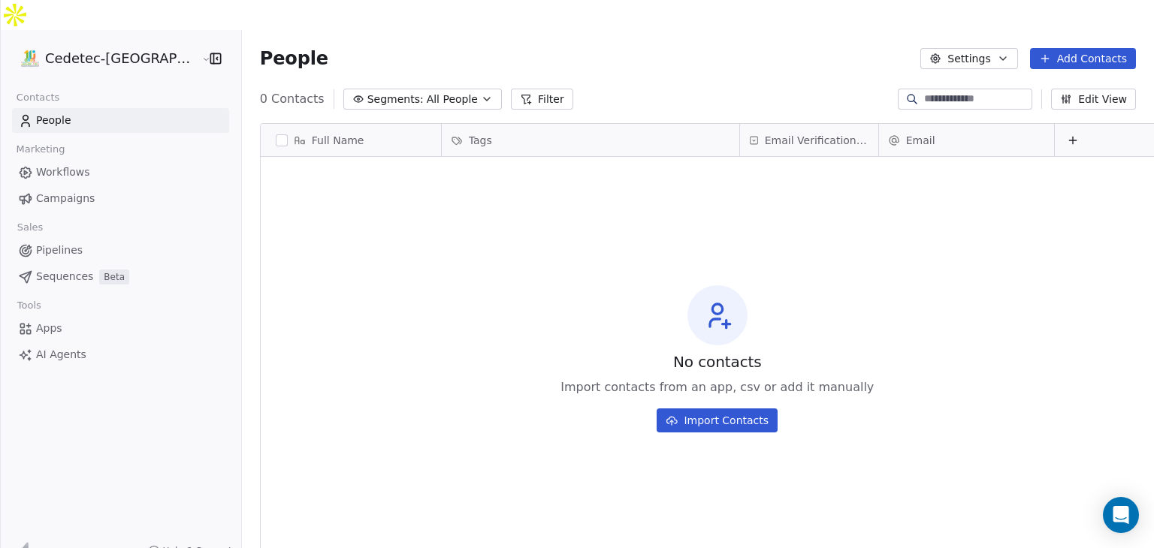
click at [77, 191] on span "Campaigns" at bounding box center [65, 199] width 59 height 16
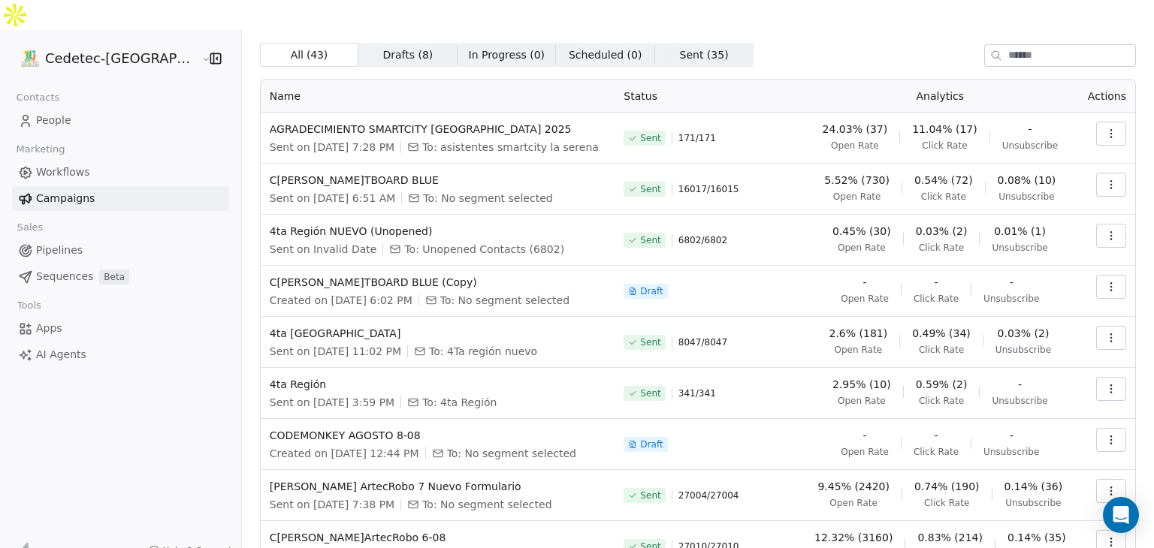
scroll to position [153, 0]
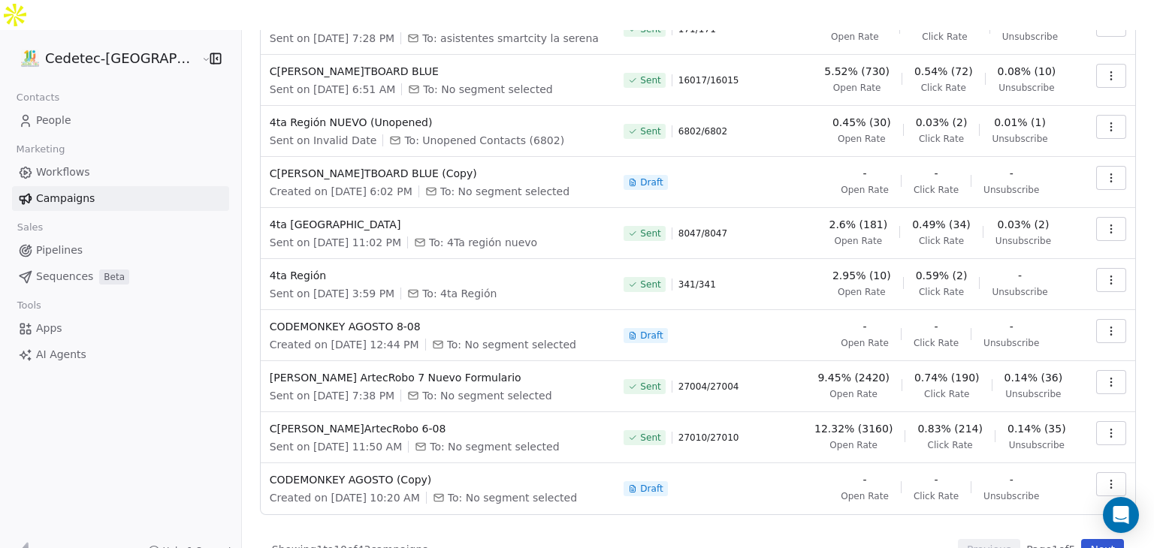
click at [1082, 539] on button "Next" at bounding box center [1102, 549] width 43 height 21
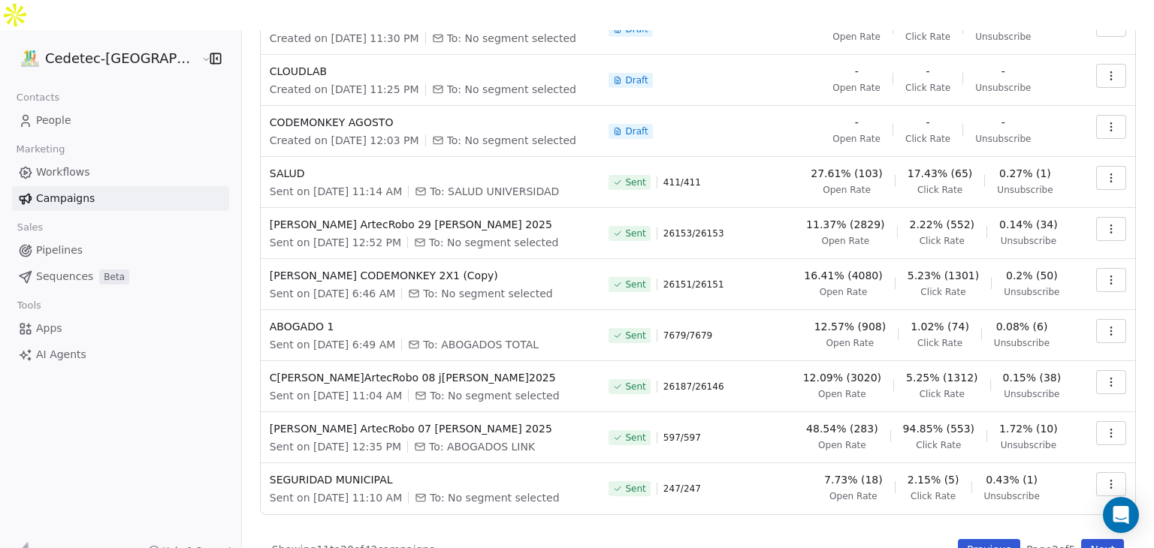
click at [1088, 539] on button "Next" at bounding box center [1102, 549] width 43 height 21
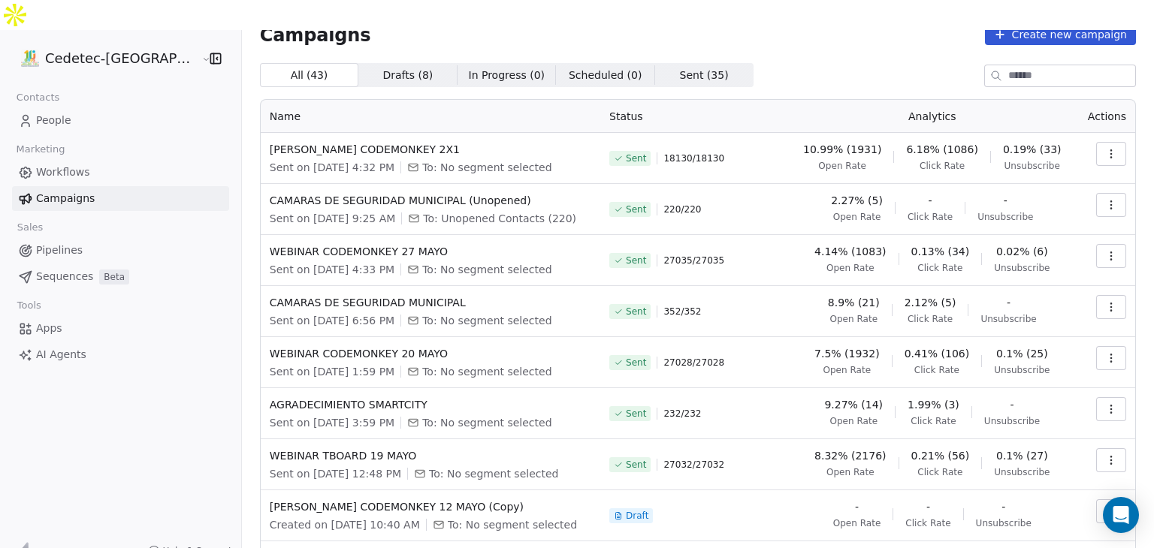
scroll to position [0, 0]
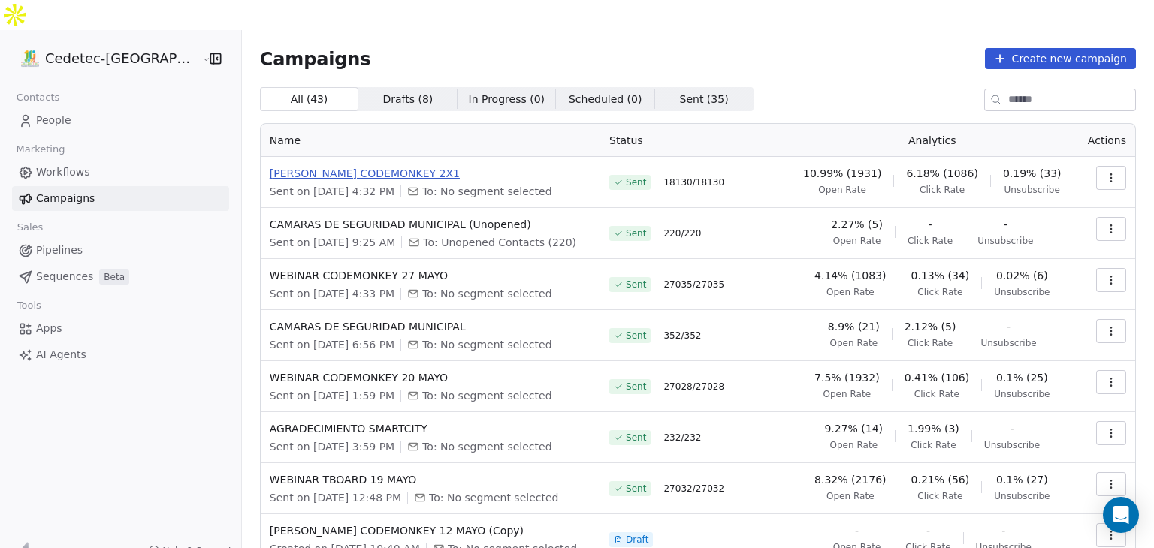
click at [307, 166] on span "[PERSON_NAME] CODEMONKEY 2X1" at bounding box center [430, 173] width 321 height 15
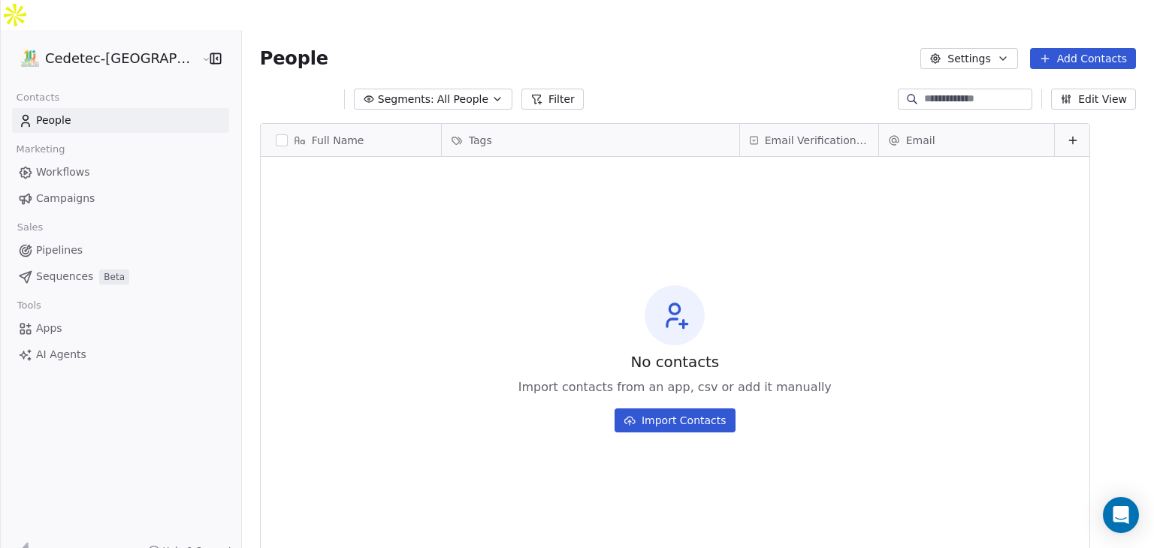
scroll to position [470, 939]
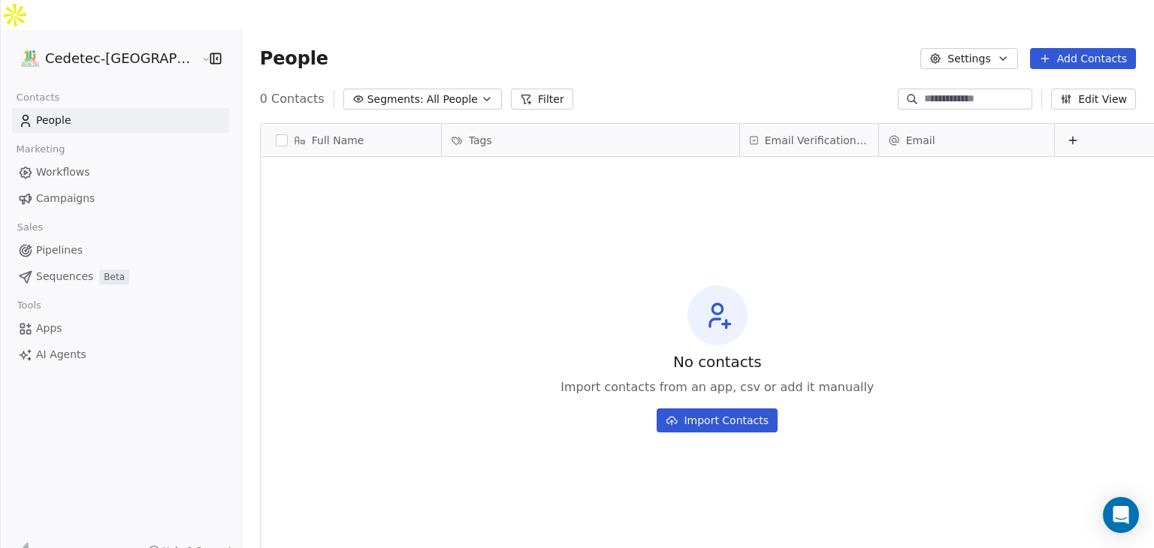
click at [56, 191] on span "Campaigns" at bounding box center [65, 199] width 59 height 16
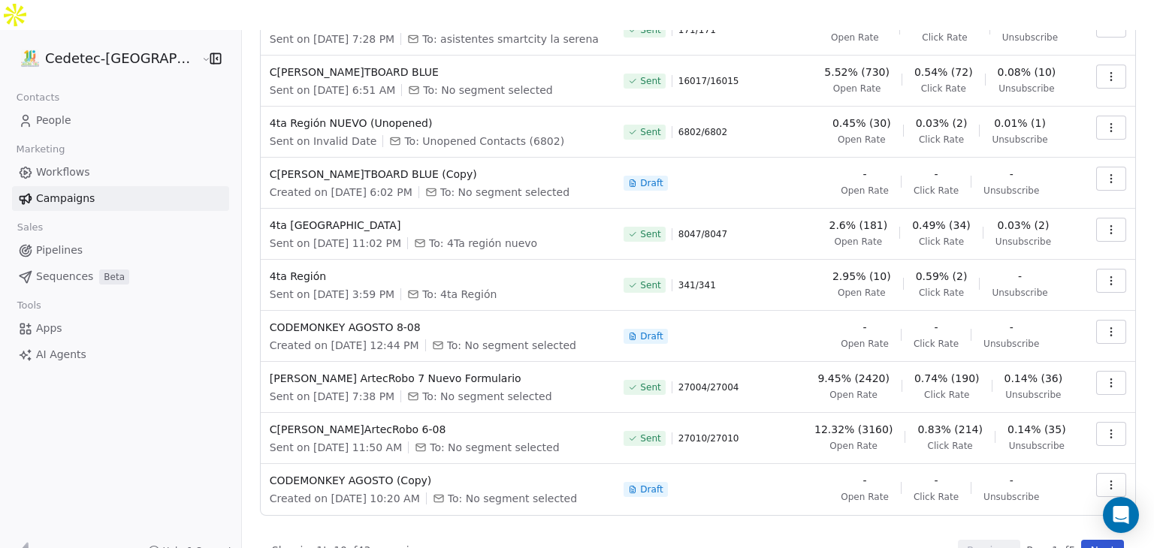
scroll to position [153, 0]
click at [1088, 539] on button "Next" at bounding box center [1102, 549] width 43 height 21
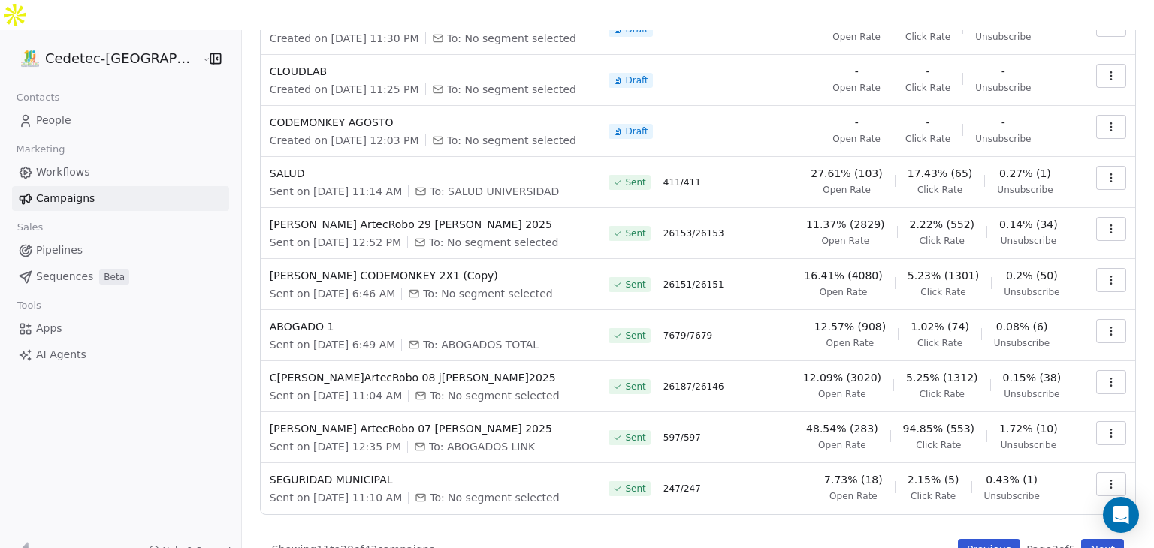
click at [1088, 539] on button "Next" at bounding box center [1102, 549] width 43 height 21
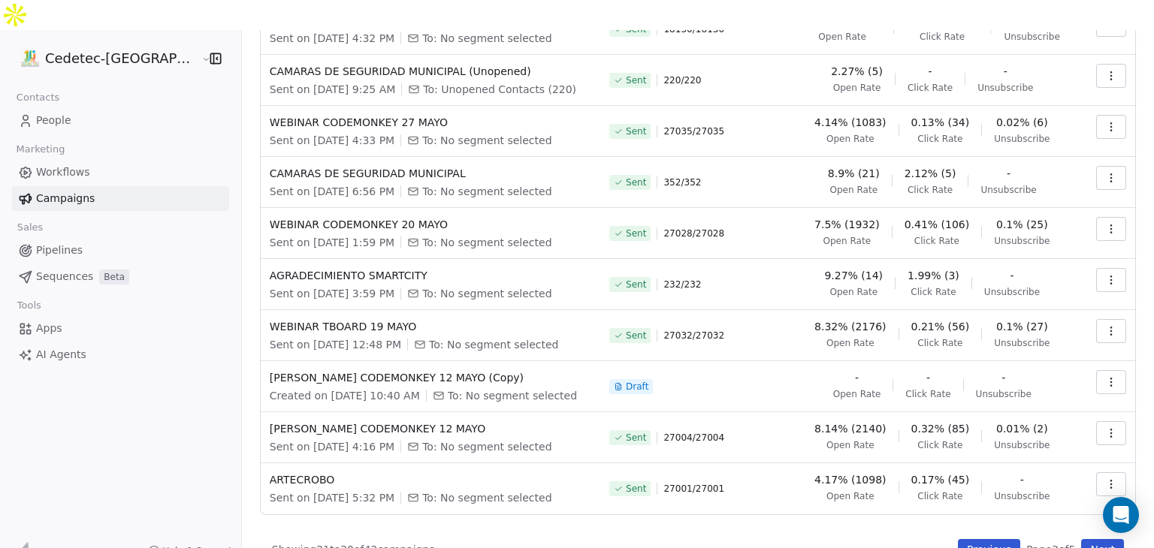
click at [1110, 433] on icon "button" at bounding box center [1110, 433] width 1 height 1
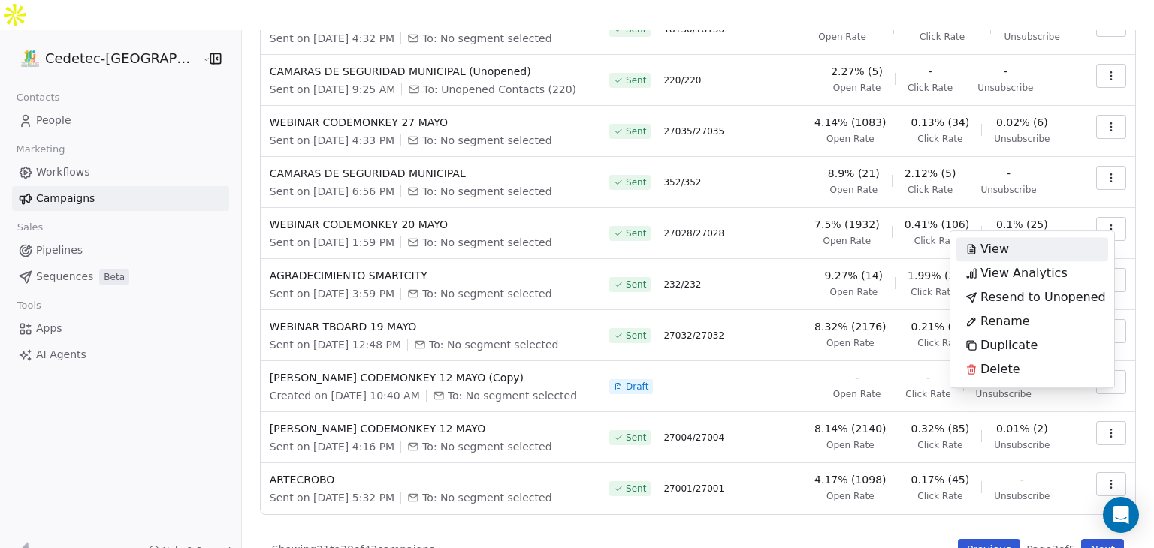
click at [1003, 246] on span "View" at bounding box center [994, 249] width 29 height 18
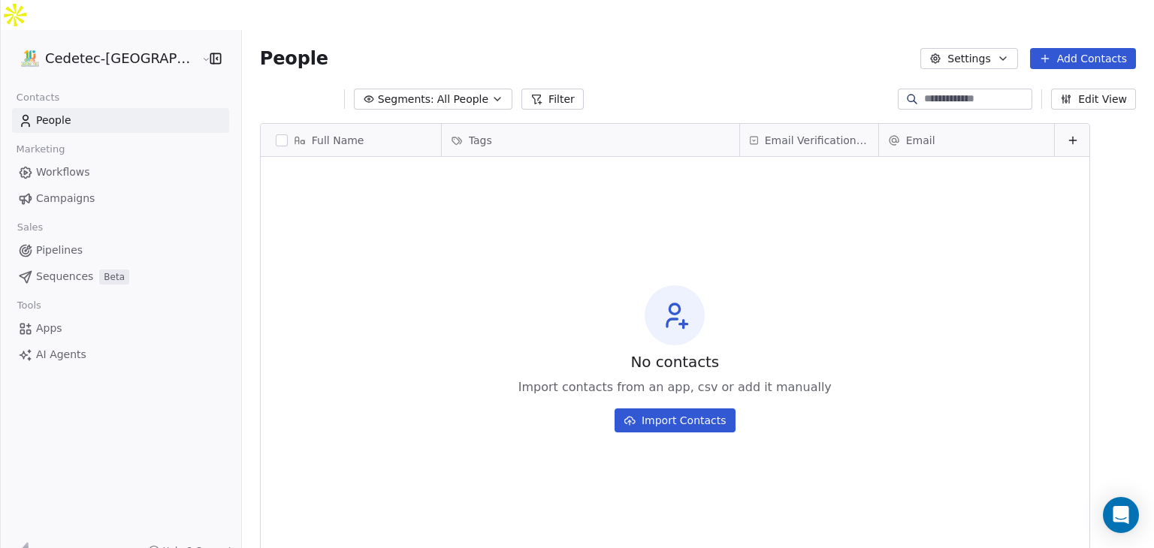
scroll to position [470, 939]
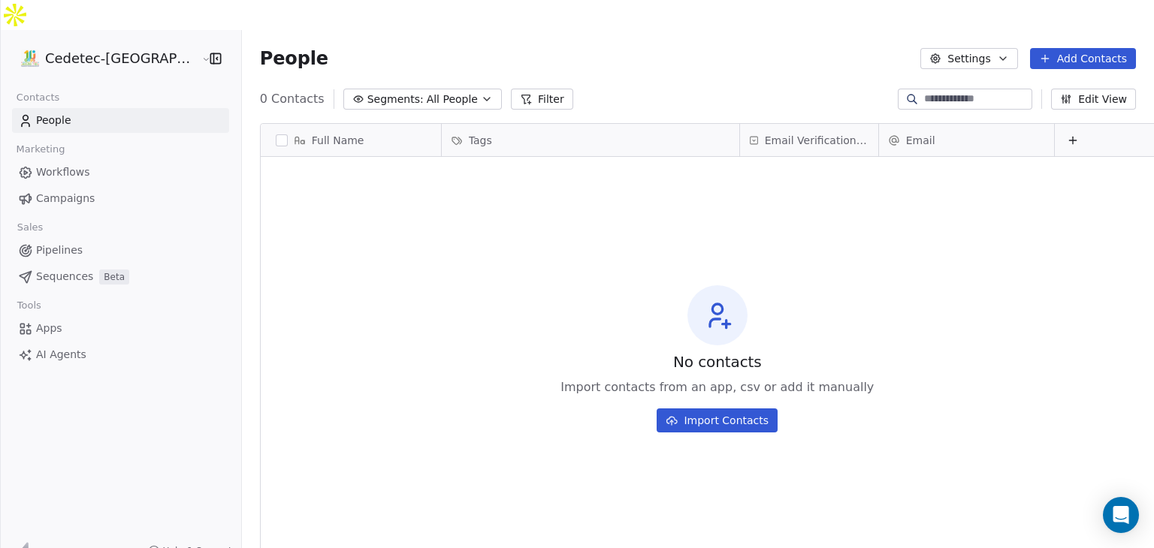
click at [60, 191] on span "Campaigns" at bounding box center [65, 199] width 59 height 16
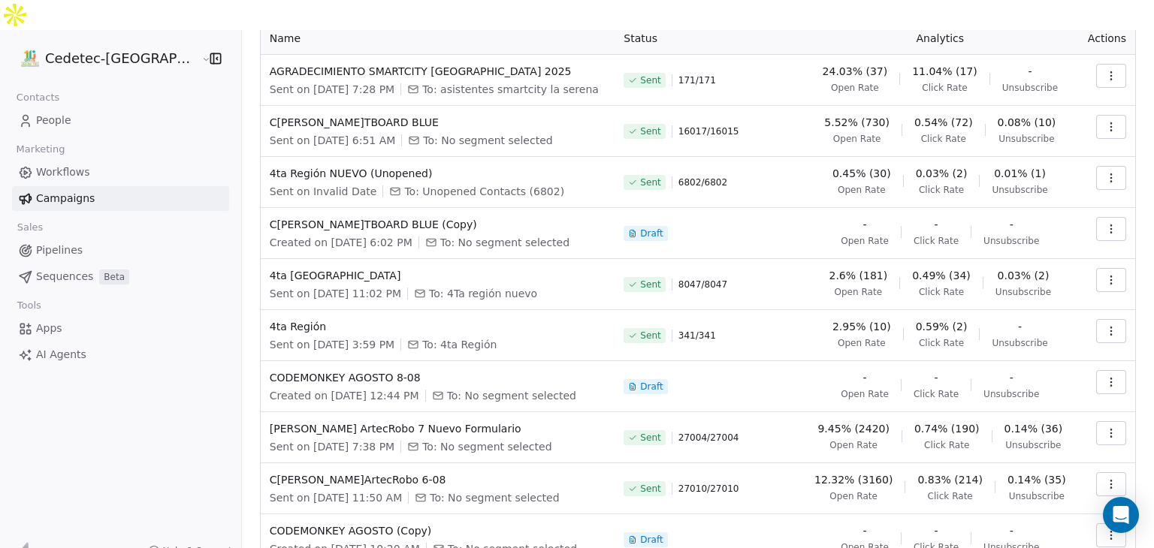
scroll to position [153, 0]
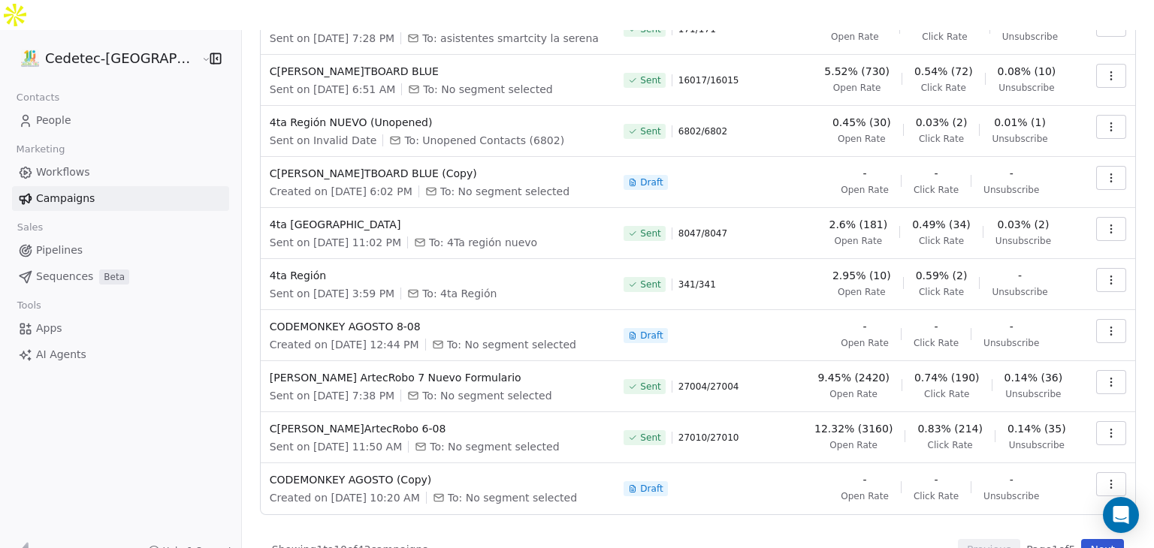
click at [1091, 539] on button "Next" at bounding box center [1102, 549] width 43 height 21
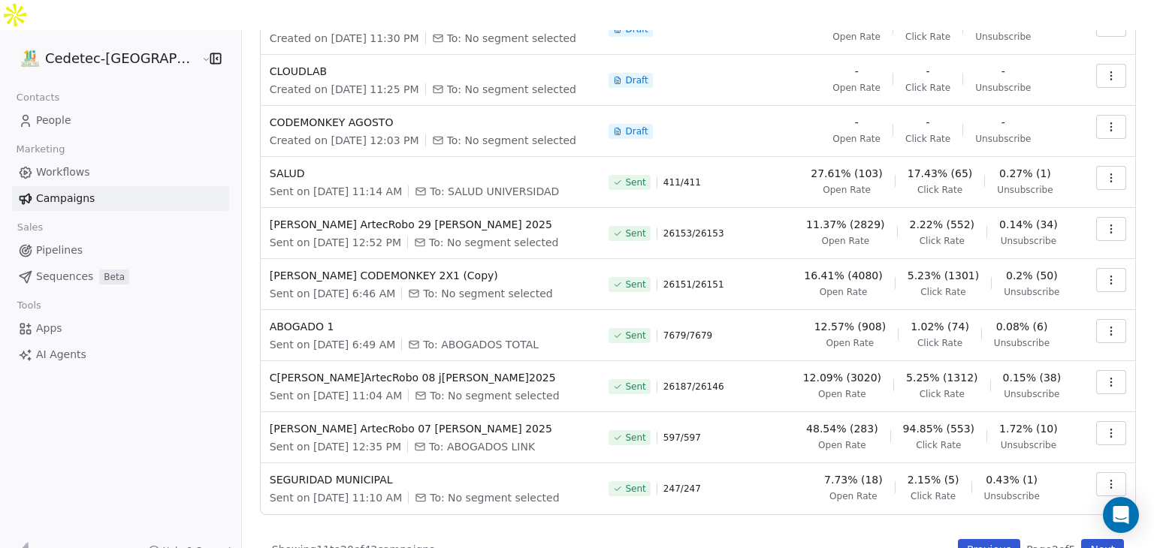
click at [1091, 539] on button "Next" at bounding box center [1102, 549] width 43 height 21
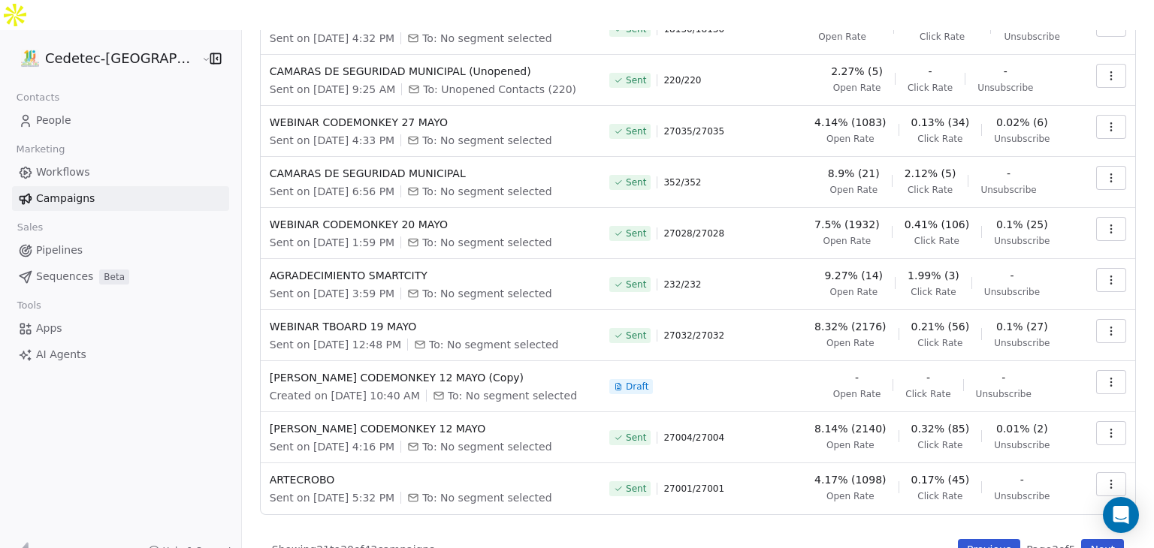
click at [1110, 430] on icon "button" at bounding box center [1110, 430] width 1 height 1
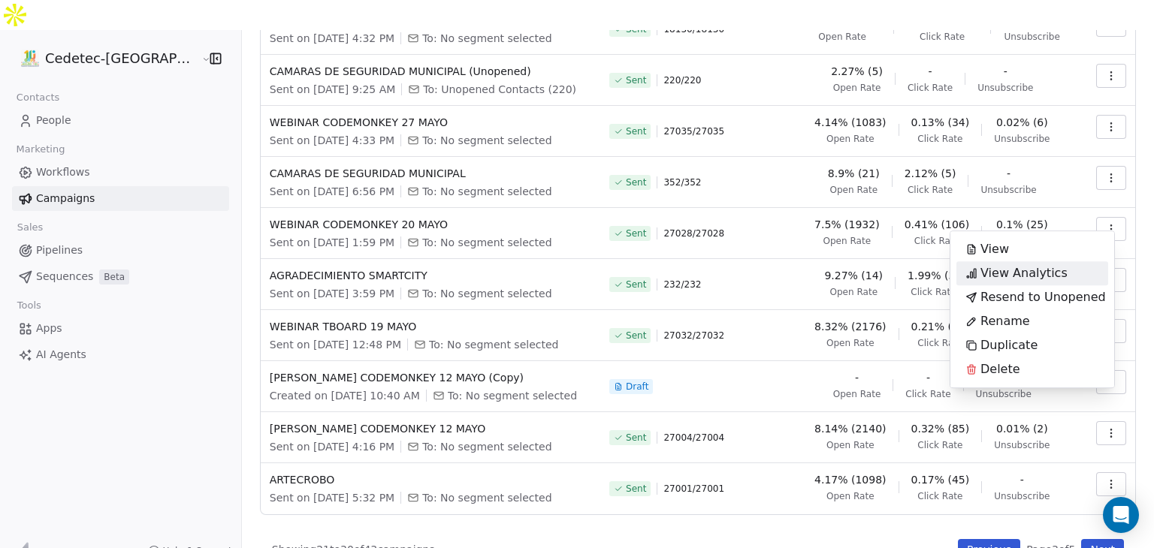
click at [1034, 271] on span "View Analytics" at bounding box center [1023, 273] width 87 height 18
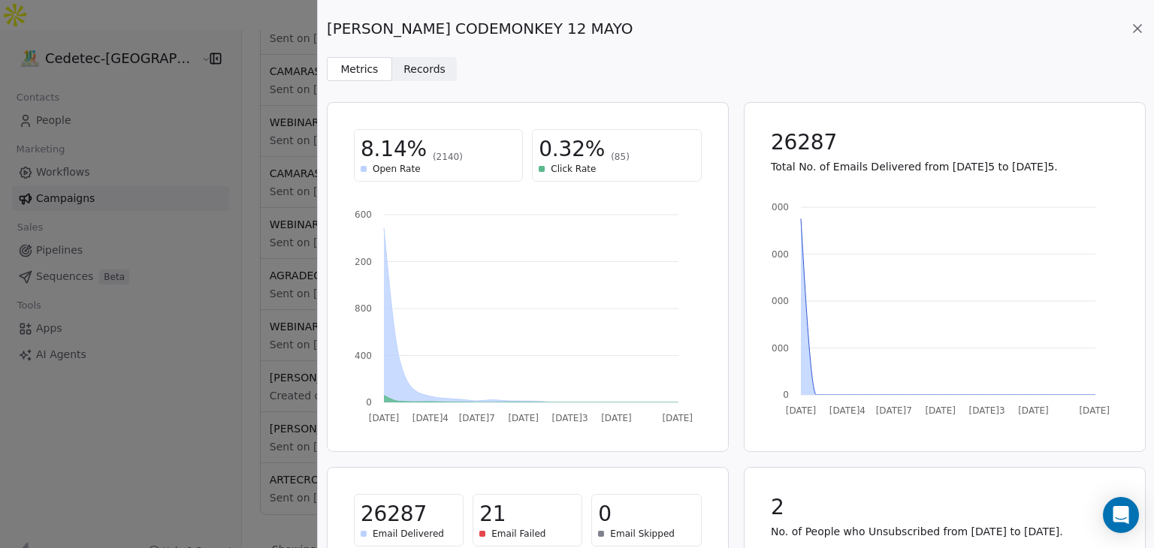
click at [415, 73] on span "Records" at bounding box center [424, 70] width 42 height 16
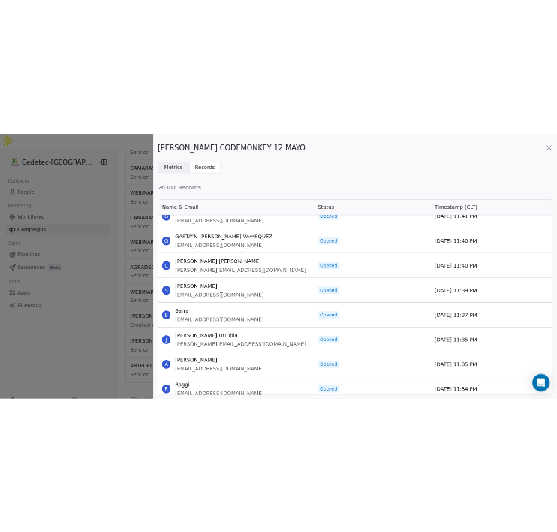
scroll to position [45596, 0]
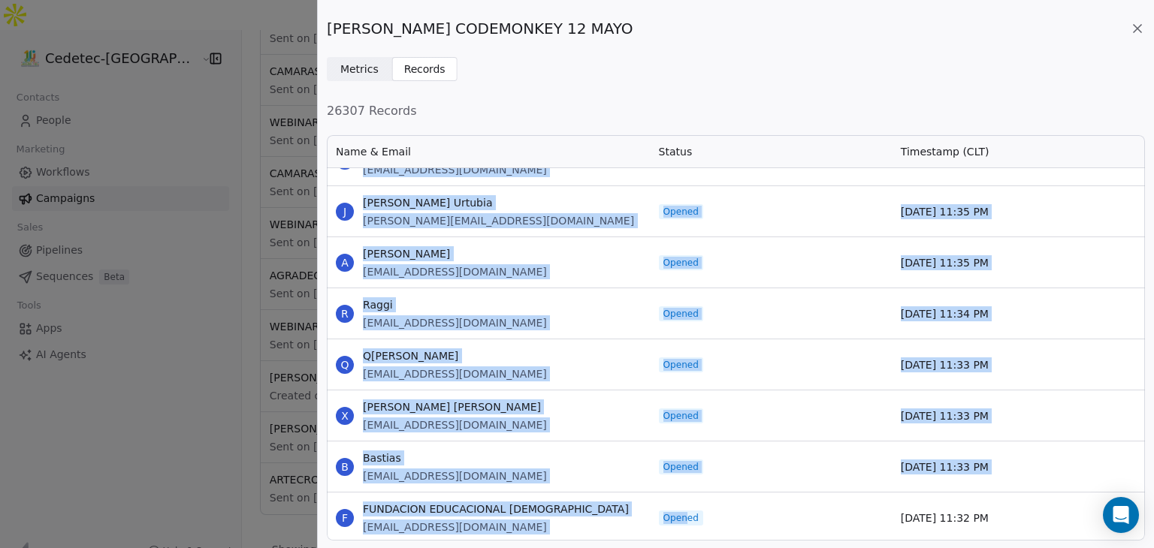
drag, startPoint x: 328, startPoint y: 176, endPoint x: 684, endPoint y: 511, distance: 488.9
copy div "[PERSON_NAME][PERSON_NAME][EMAIL_ADDRESS][DOMAIN_NAME] Opened [DATE] 11:39 PM B…"
drag, startPoint x: 538, startPoint y: 323, endPoint x: 577, endPoint y: 217, distance: 112.9
click at [539, 322] on div "R Raggi [EMAIL_ADDRESS][DOMAIN_NAME]" at bounding box center [488, 313] width 323 height 50
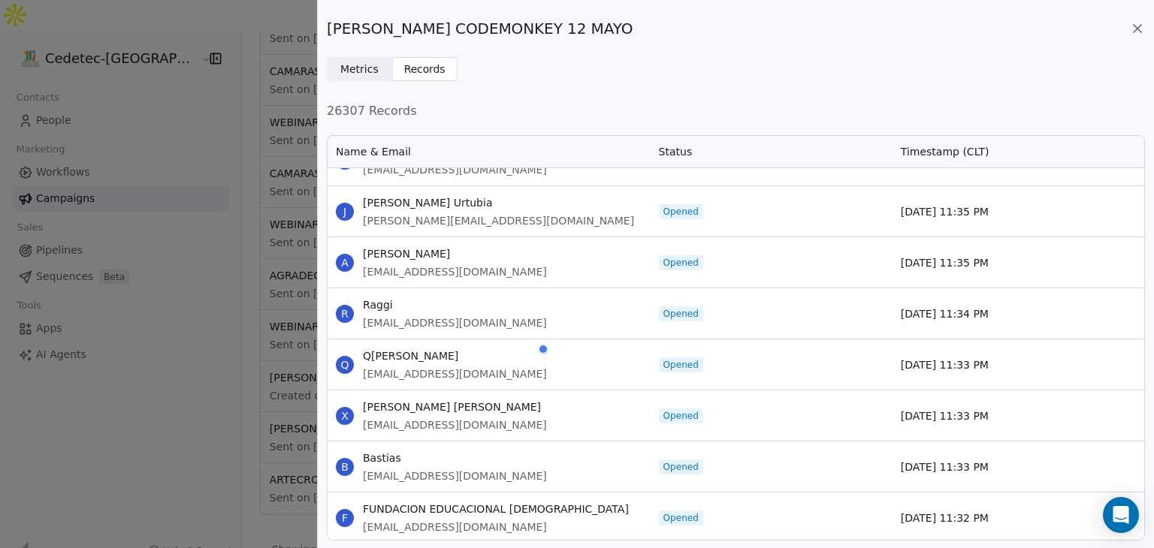
click at [613, 107] on span "26307 Records" at bounding box center [736, 111] width 818 height 18
click at [554, 76] on div "Metrics Metrics Records Records" at bounding box center [736, 69] width 818 height 24
click at [348, 60] on span "Metrics Metrics" at bounding box center [359, 69] width 65 height 24
